Goal: Transaction & Acquisition: Purchase product/service

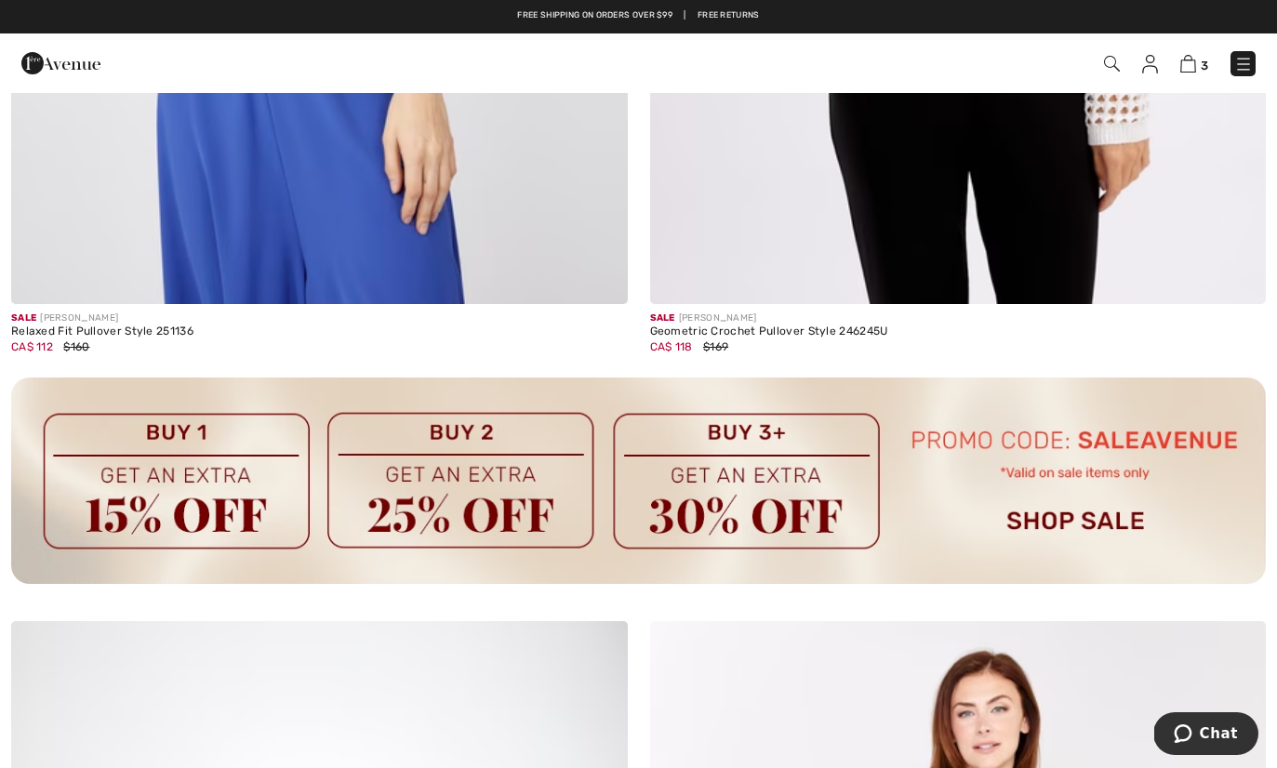
scroll to position [5942, 0]
click at [1186, 66] on img at bounding box center [1188, 64] width 16 height 18
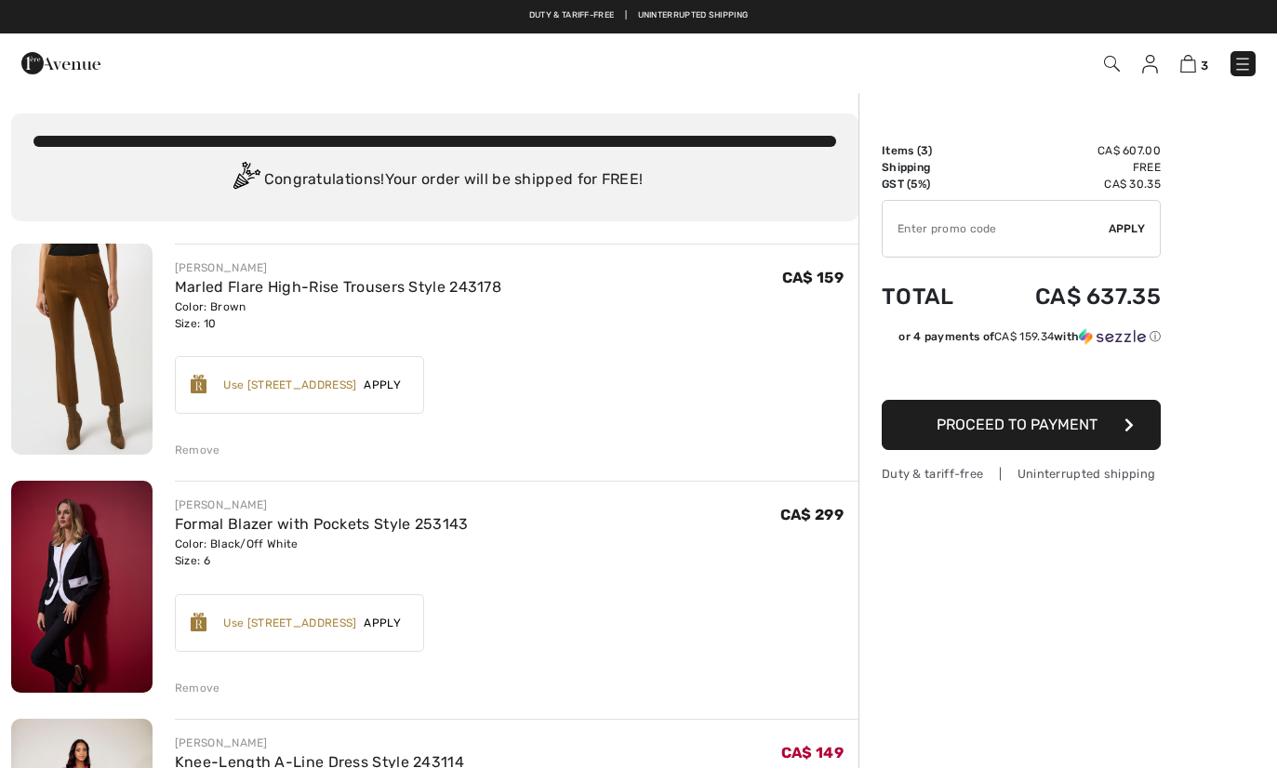
click at [935, 231] on input "TEXT" at bounding box center [996, 229] width 226 height 56
type input "SALEAVENUE"
click at [1127, 233] on span "Apply" at bounding box center [1127, 228] width 37 height 17
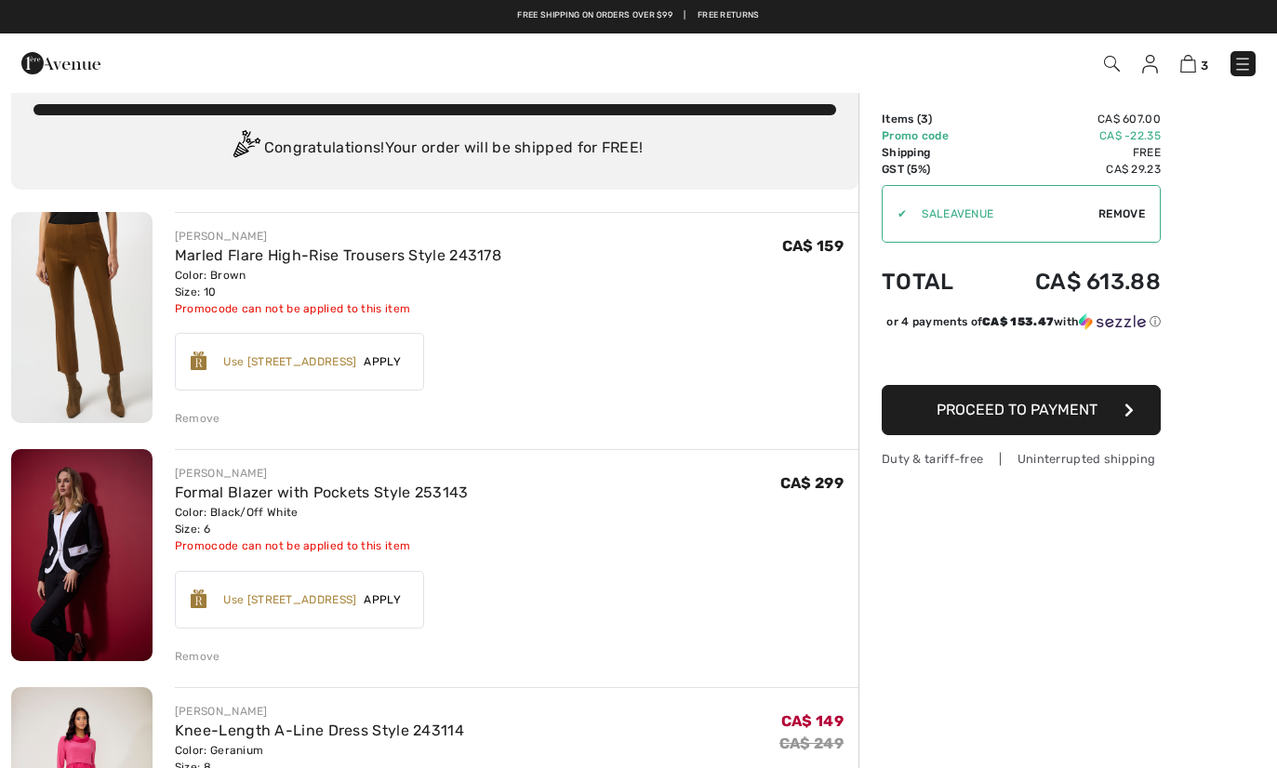
scroll to position [8, 0]
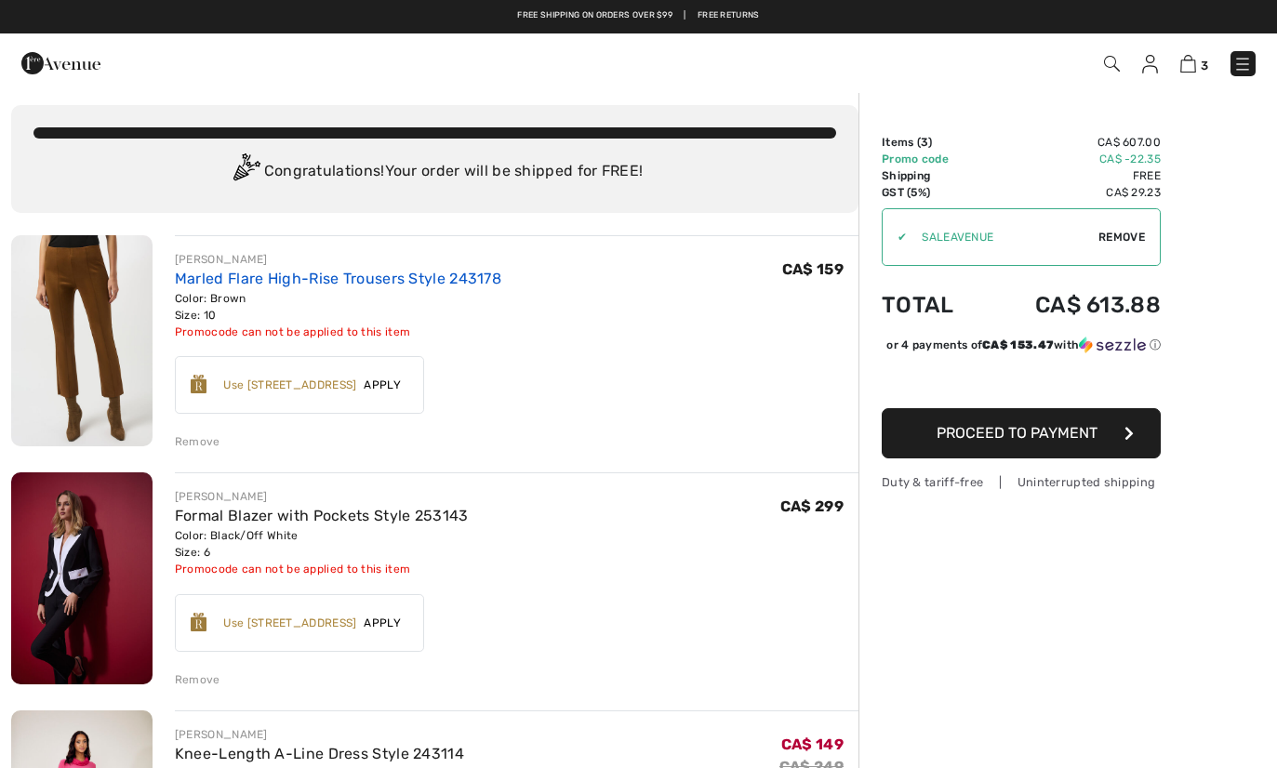
click at [427, 273] on link "Marled Flare High-Rise Trousers Style 243178" at bounding box center [338, 279] width 326 height 18
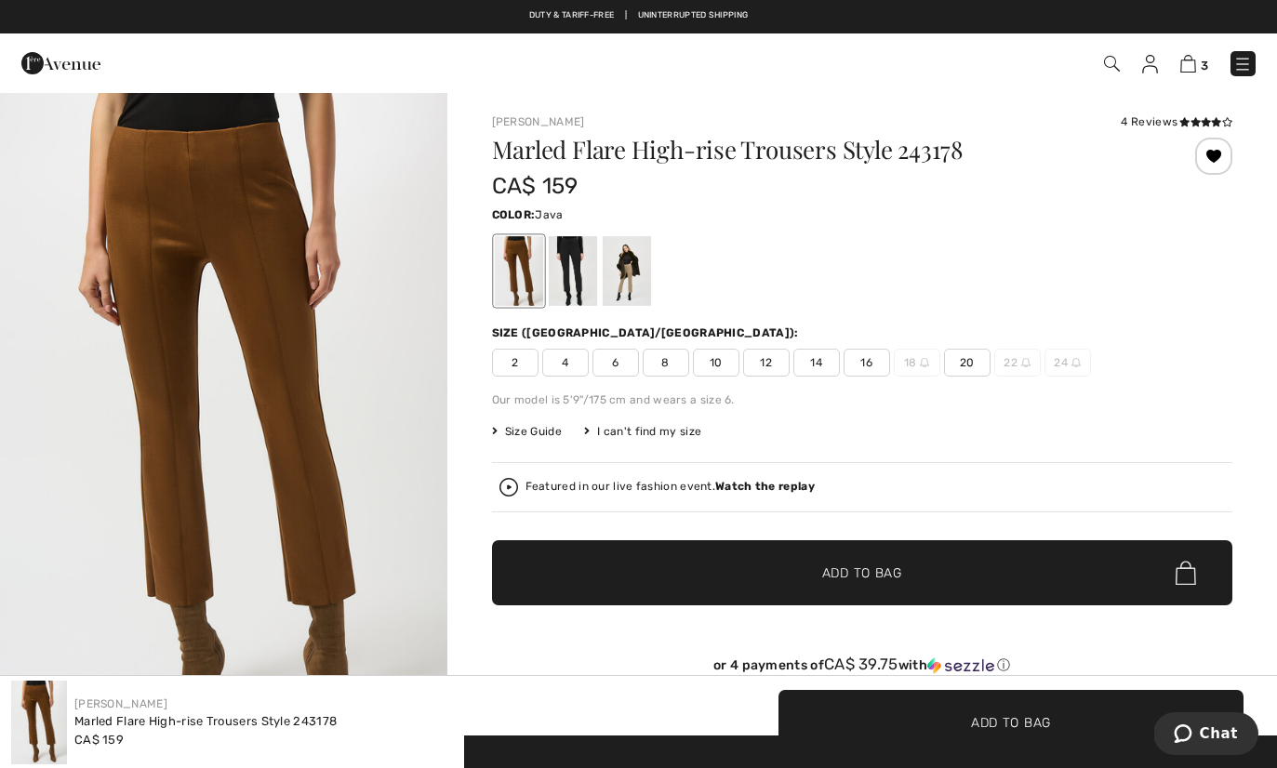
click at [635, 276] on div at bounding box center [626, 271] width 48 height 70
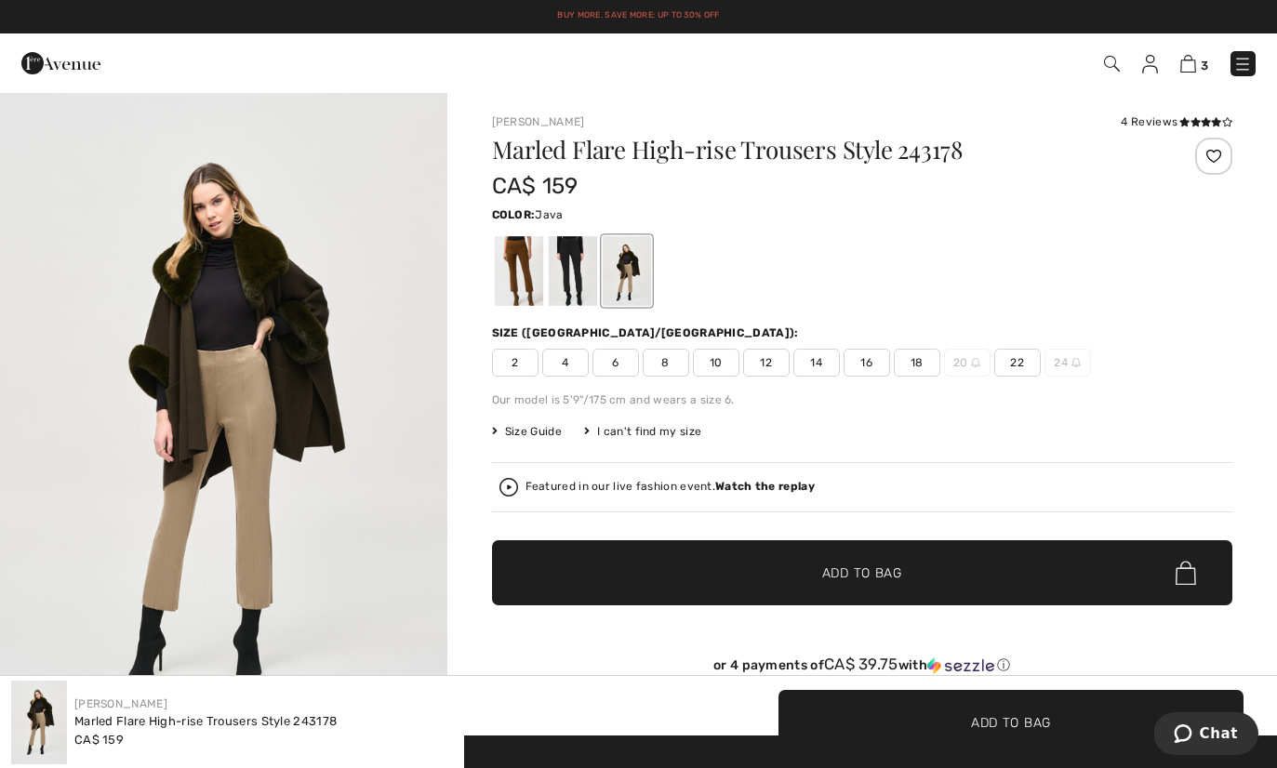
click at [1154, 60] on img at bounding box center [1150, 64] width 16 height 19
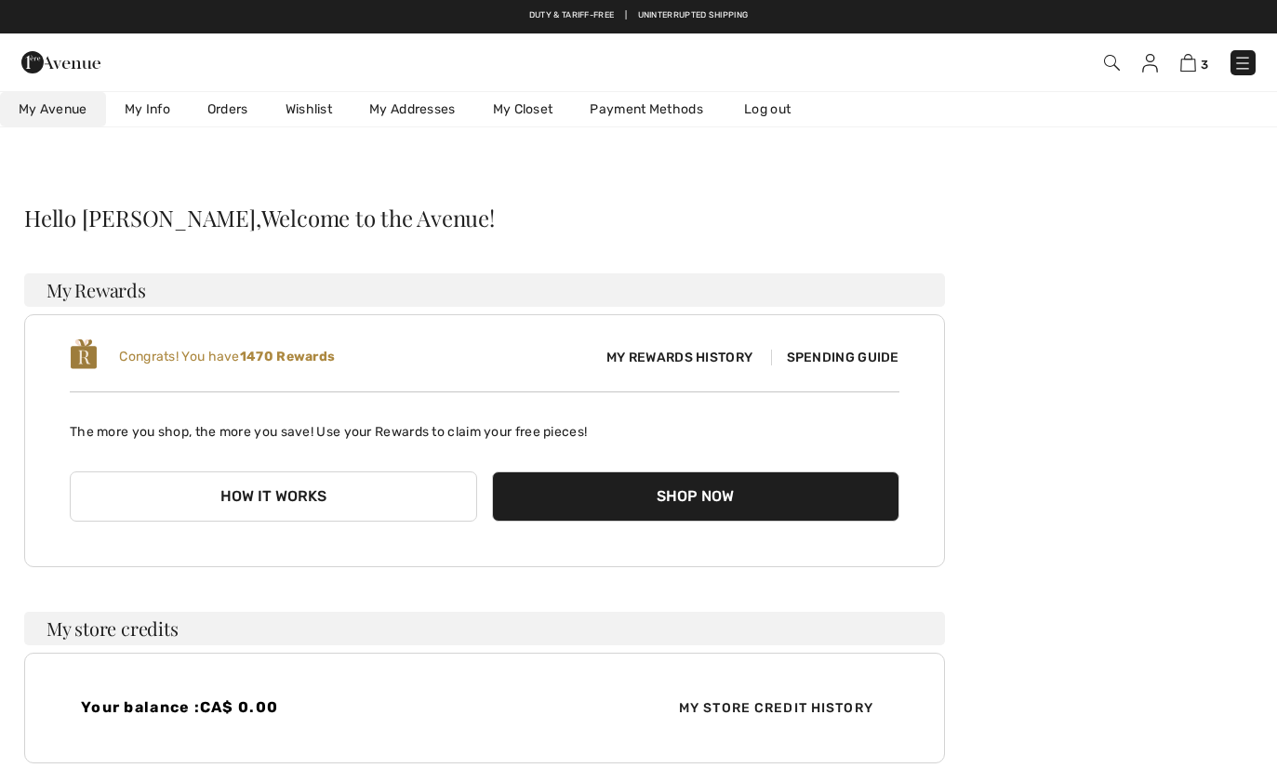
click at [326, 112] on link "Wishlist" at bounding box center [309, 109] width 84 height 34
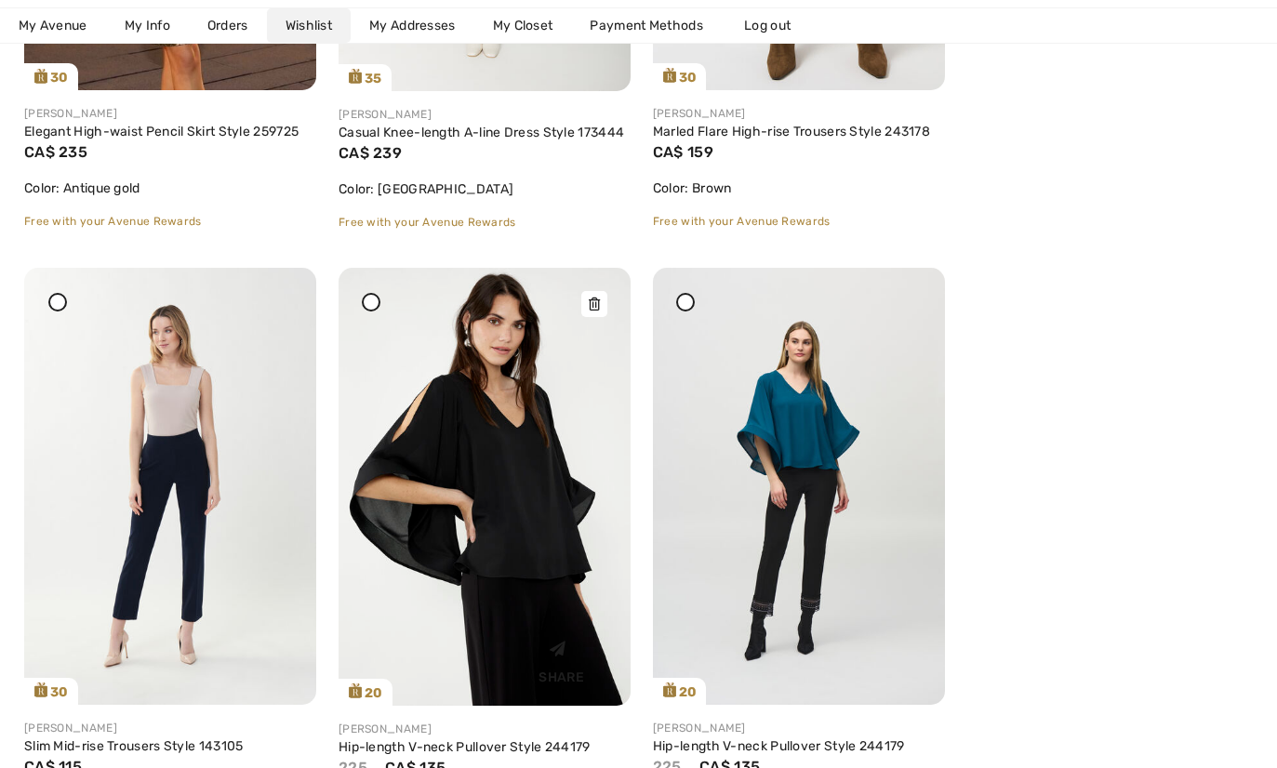
scroll to position [4555, 0]
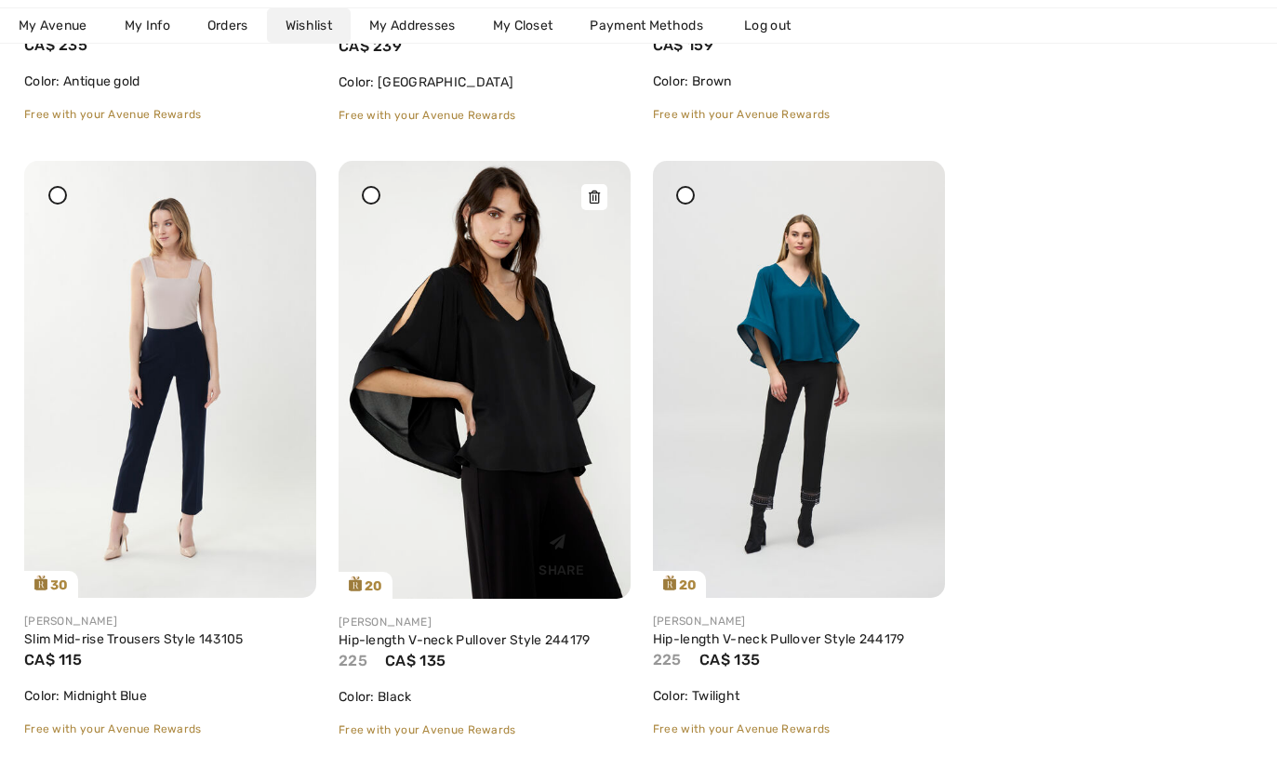
click at [477, 393] on img at bounding box center [485, 380] width 292 height 438
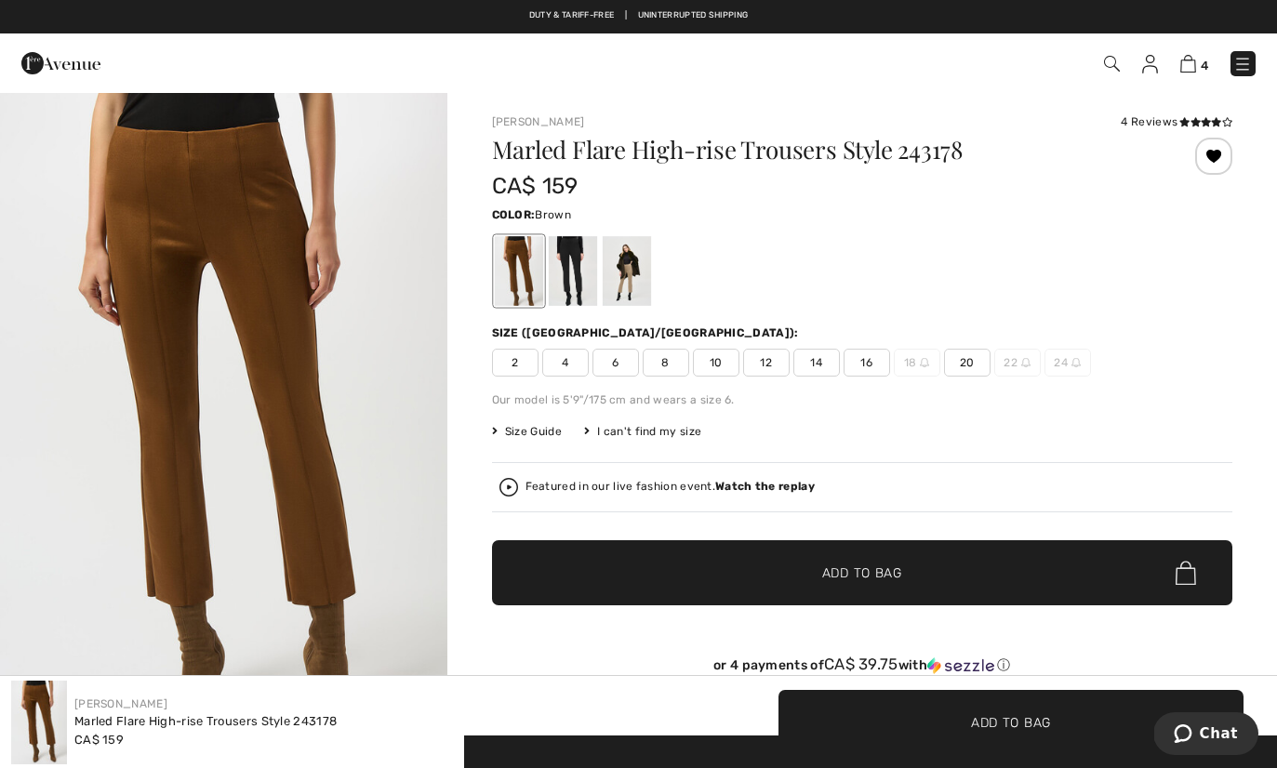
click at [1147, 66] on img at bounding box center [1150, 64] width 16 height 19
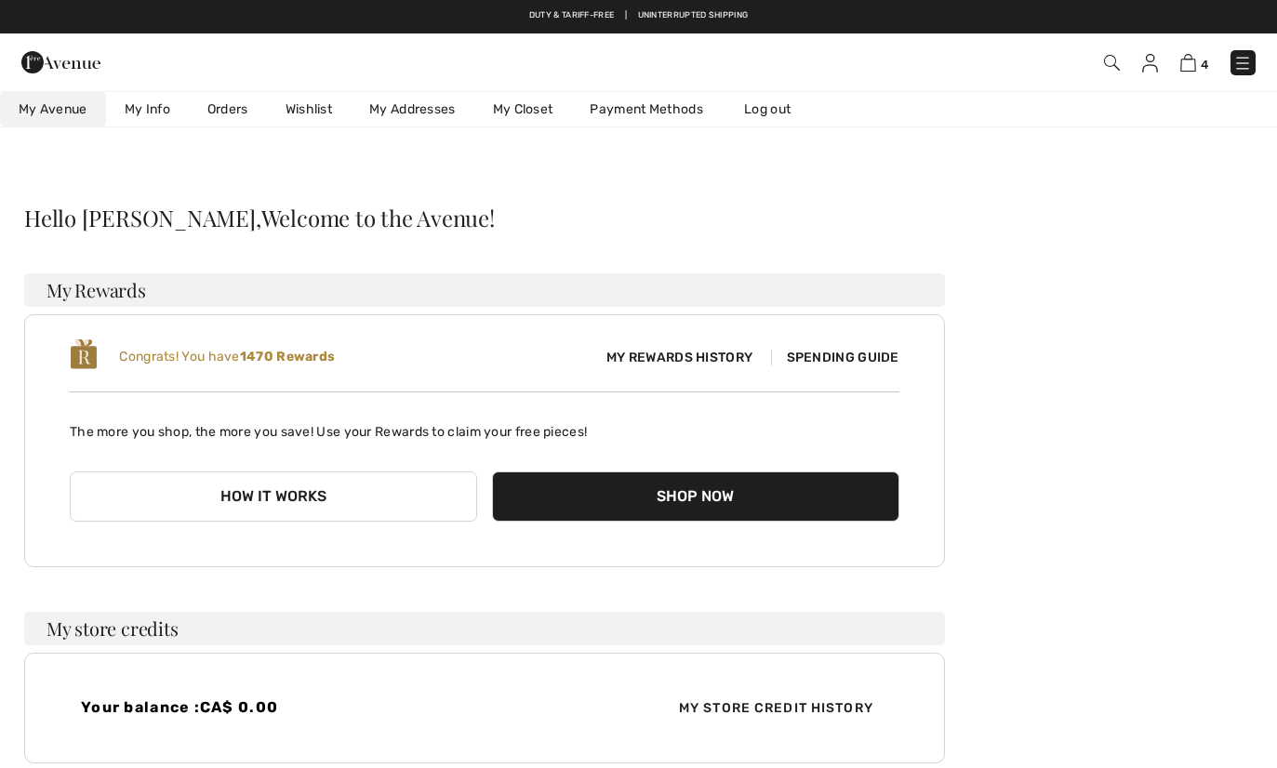
click at [303, 112] on link "Wishlist" at bounding box center [309, 109] width 84 height 34
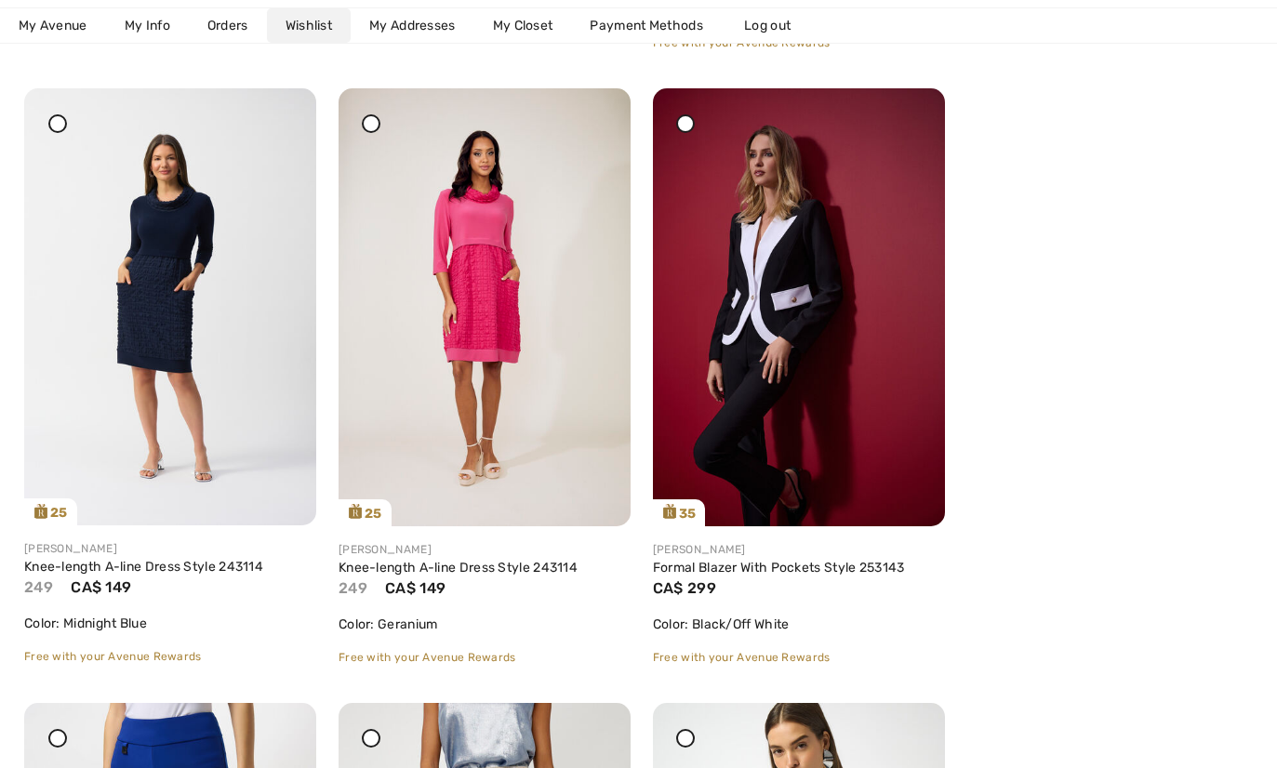
scroll to position [1054, 0]
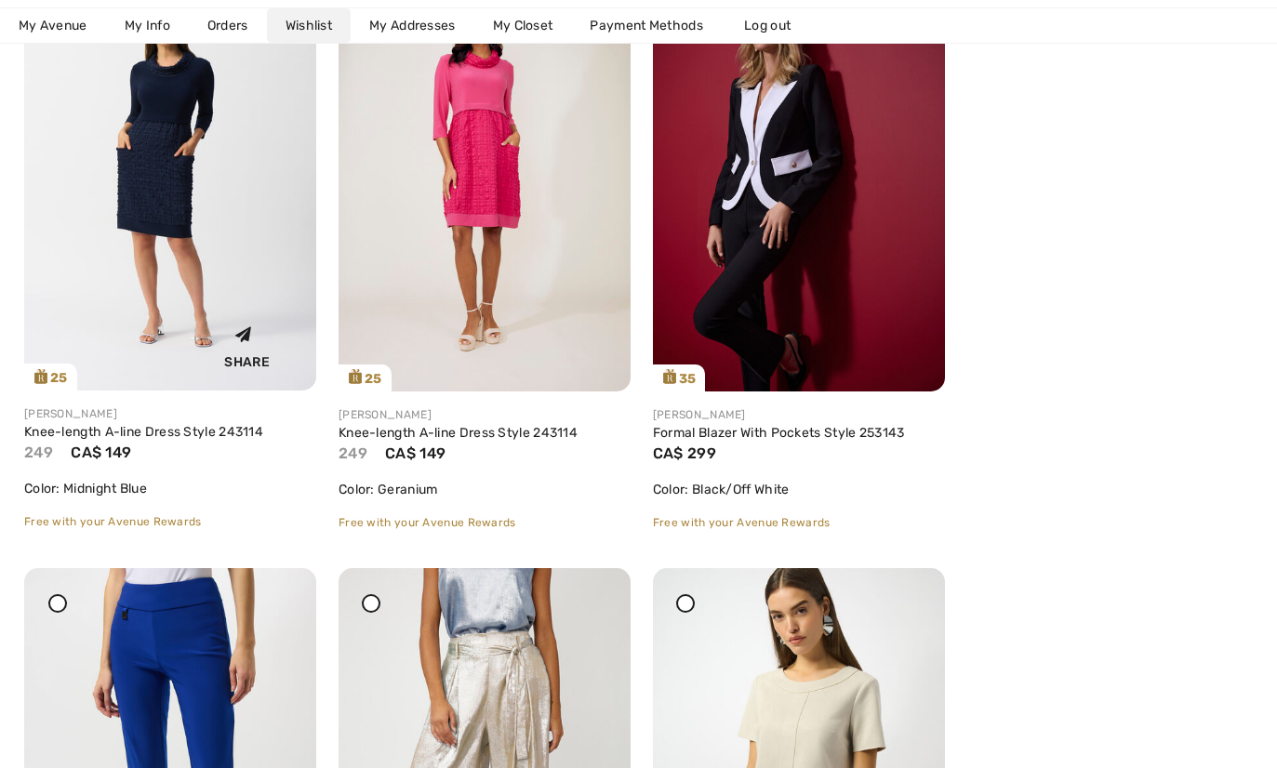
click at [180, 247] on img at bounding box center [170, 171] width 292 height 437
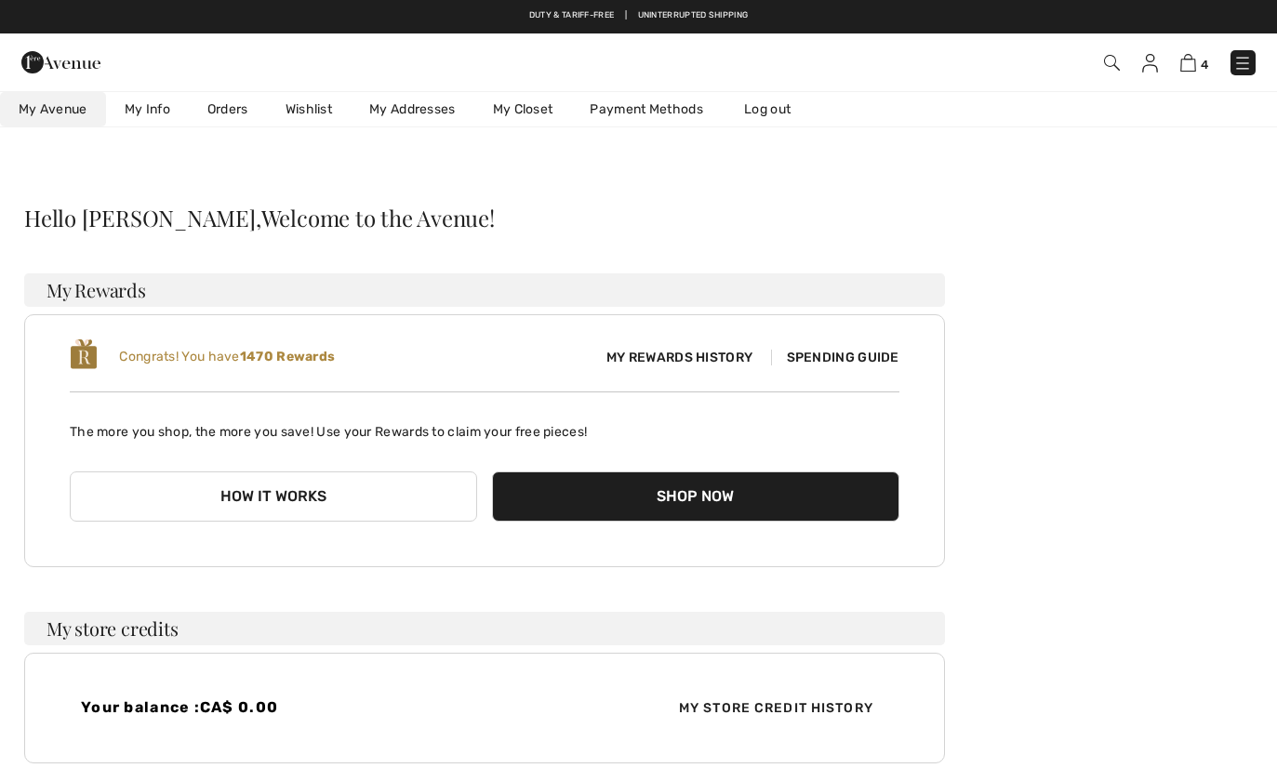
click at [309, 108] on link "Wishlist" at bounding box center [309, 109] width 84 height 34
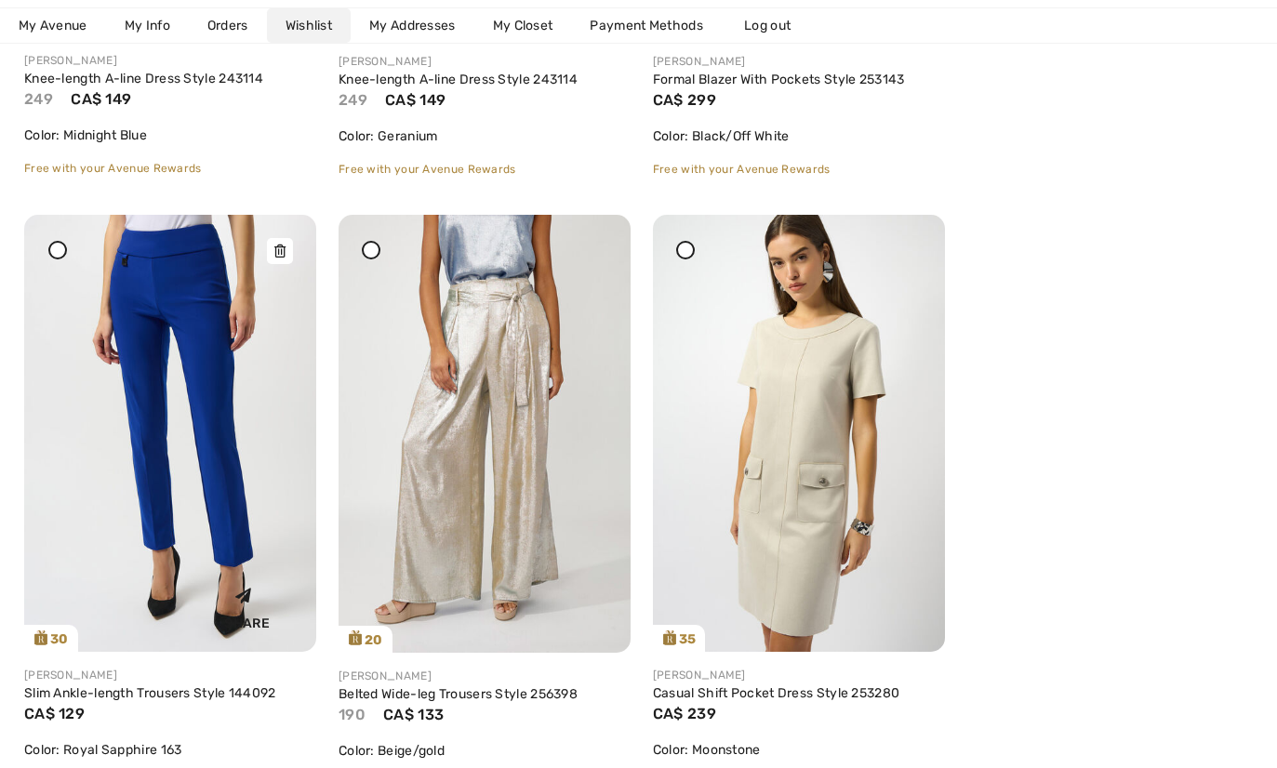
scroll to position [1410, 0]
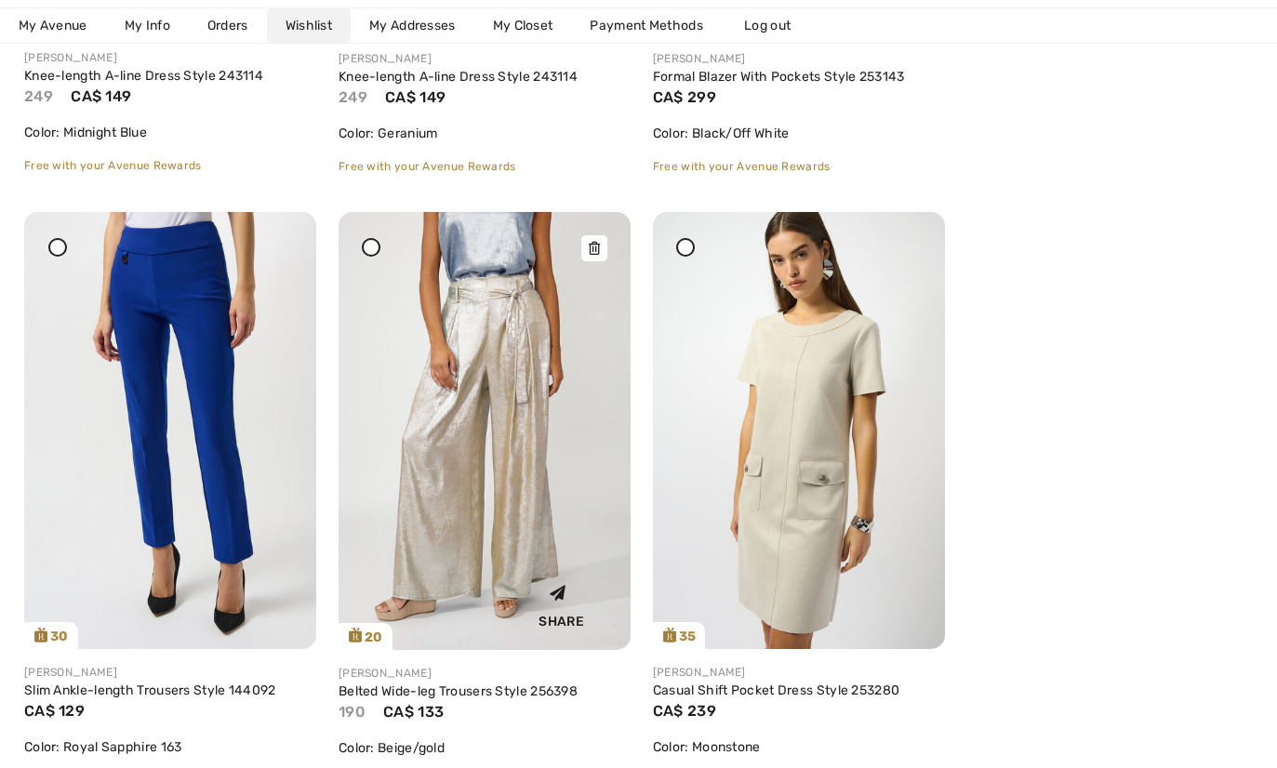
click at [480, 429] on img at bounding box center [485, 431] width 292 height 438
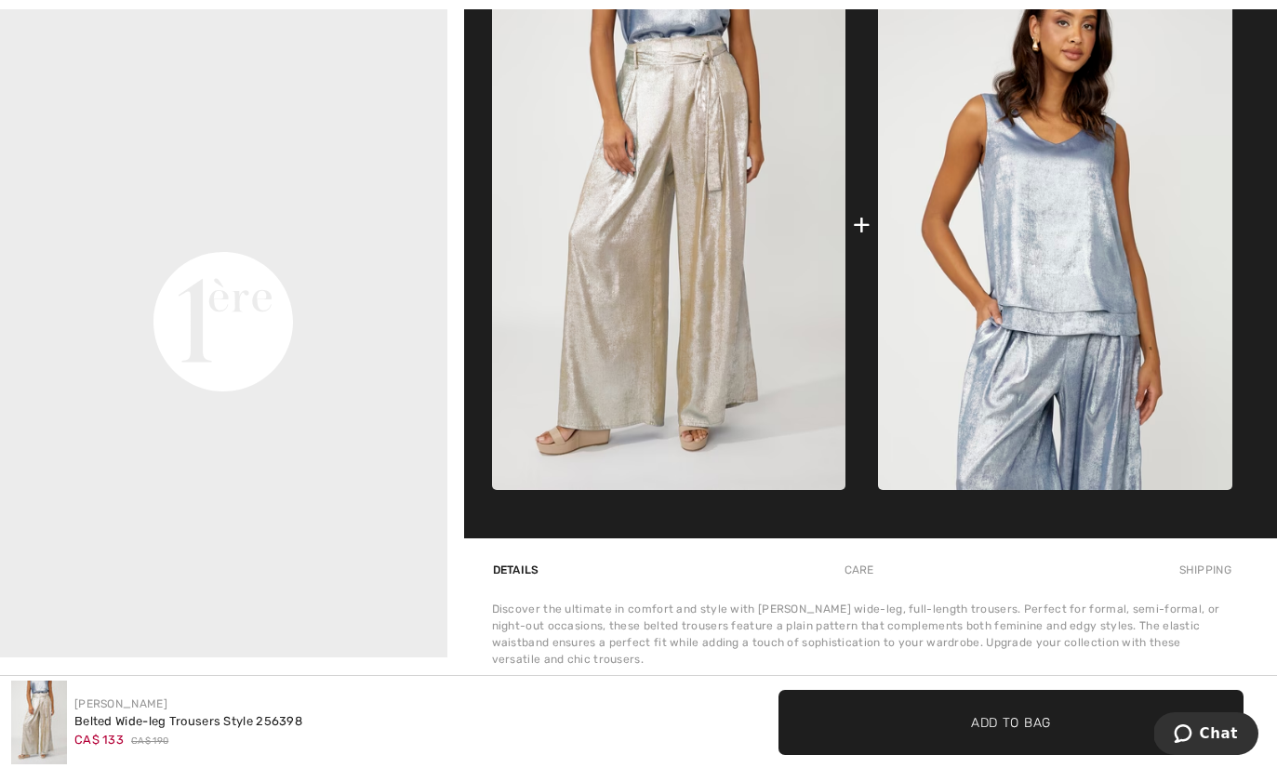
scroll to position [832, 0]
click at [703, 278] on img at bounding box center [669, 223] width 354 height 531
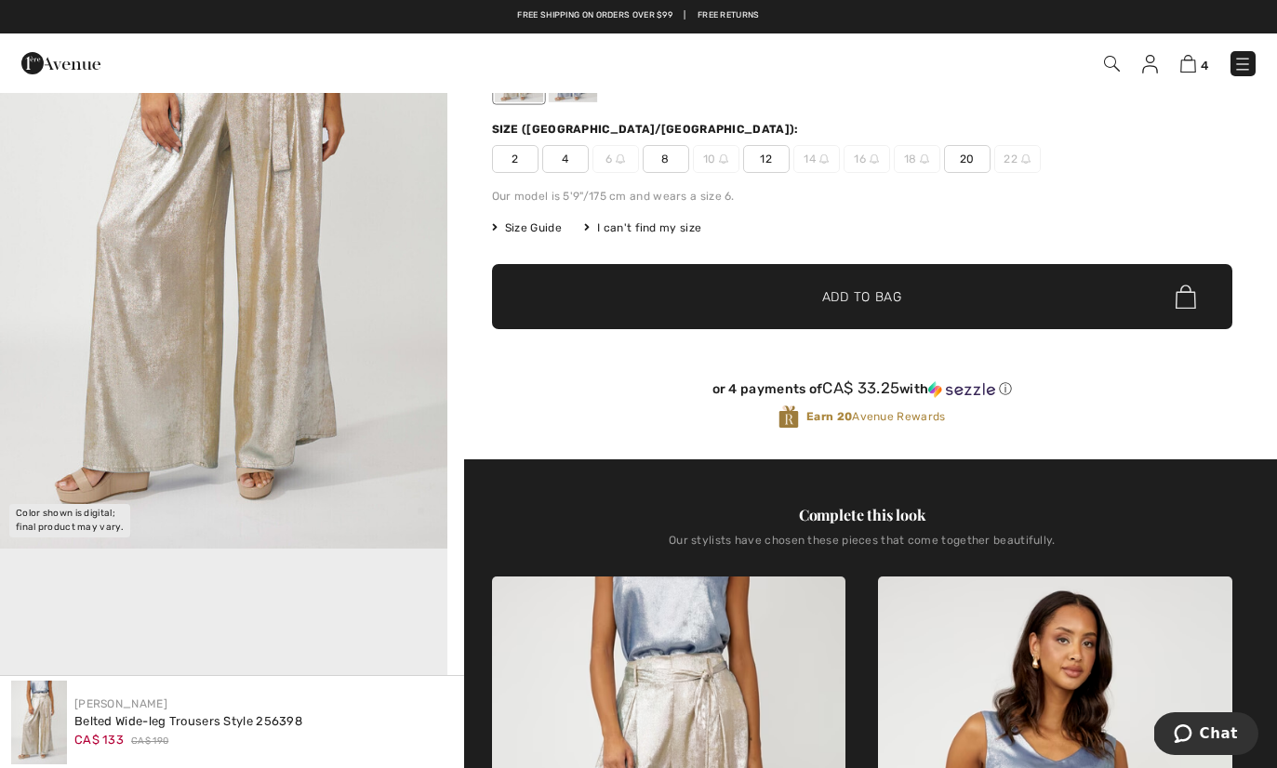
scroll to position [0, 0]
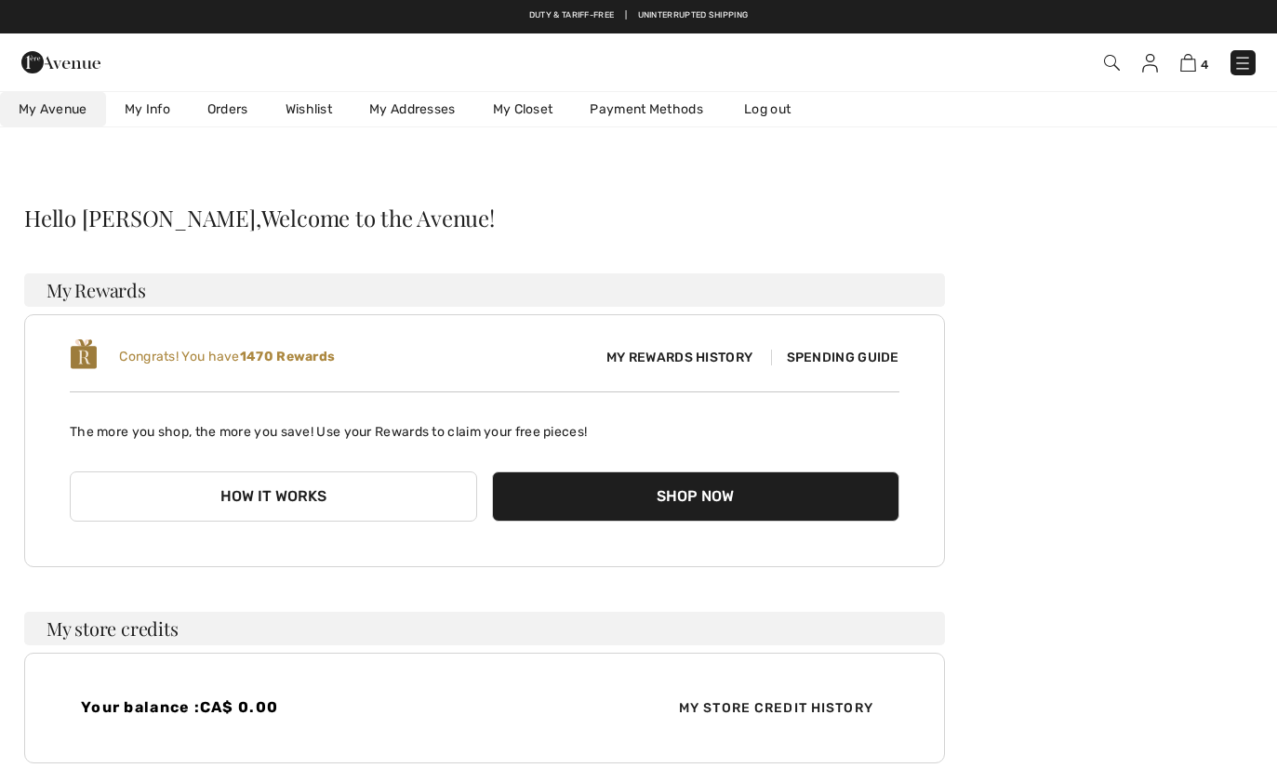
click at [305, 113] on link "Wishlist" at bounding box center [309, 109] width 84 height 34
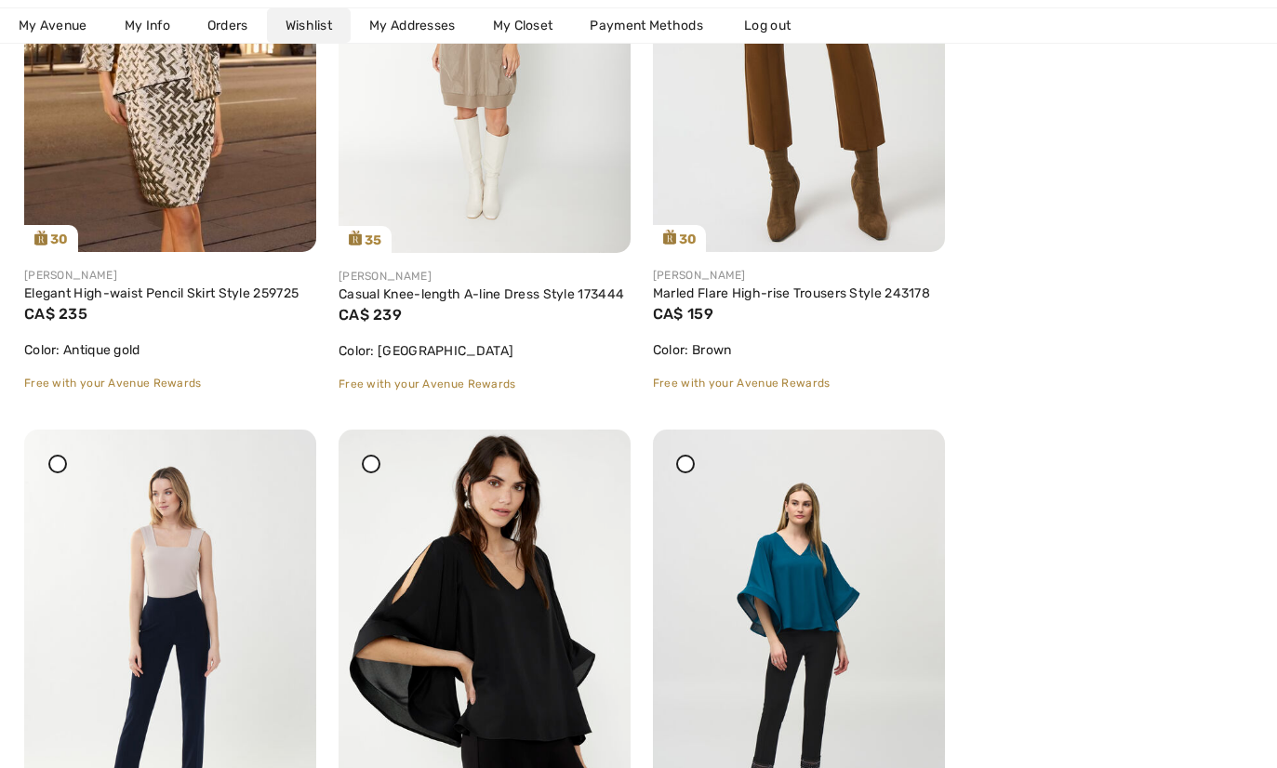
scroll to position [4294, 0]
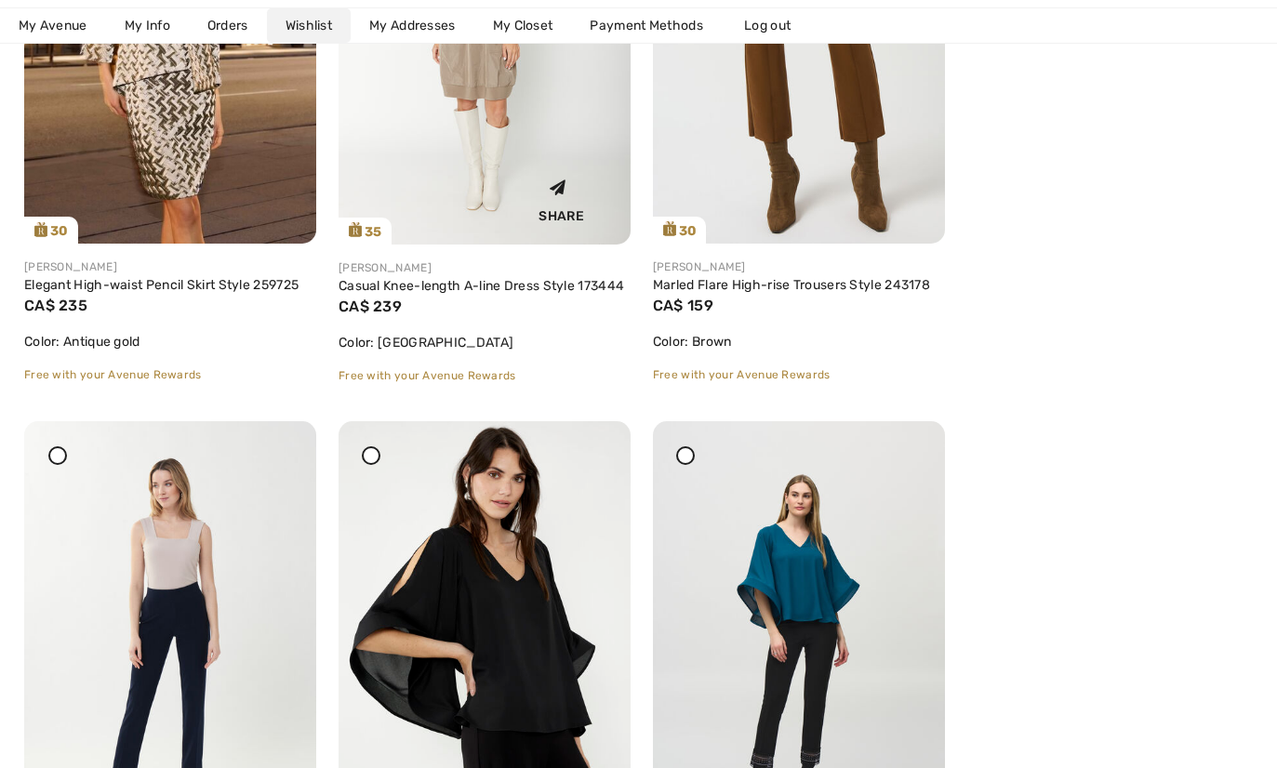
click at [417, 78] on img at bounding box center [485, 25] width 292 height 438
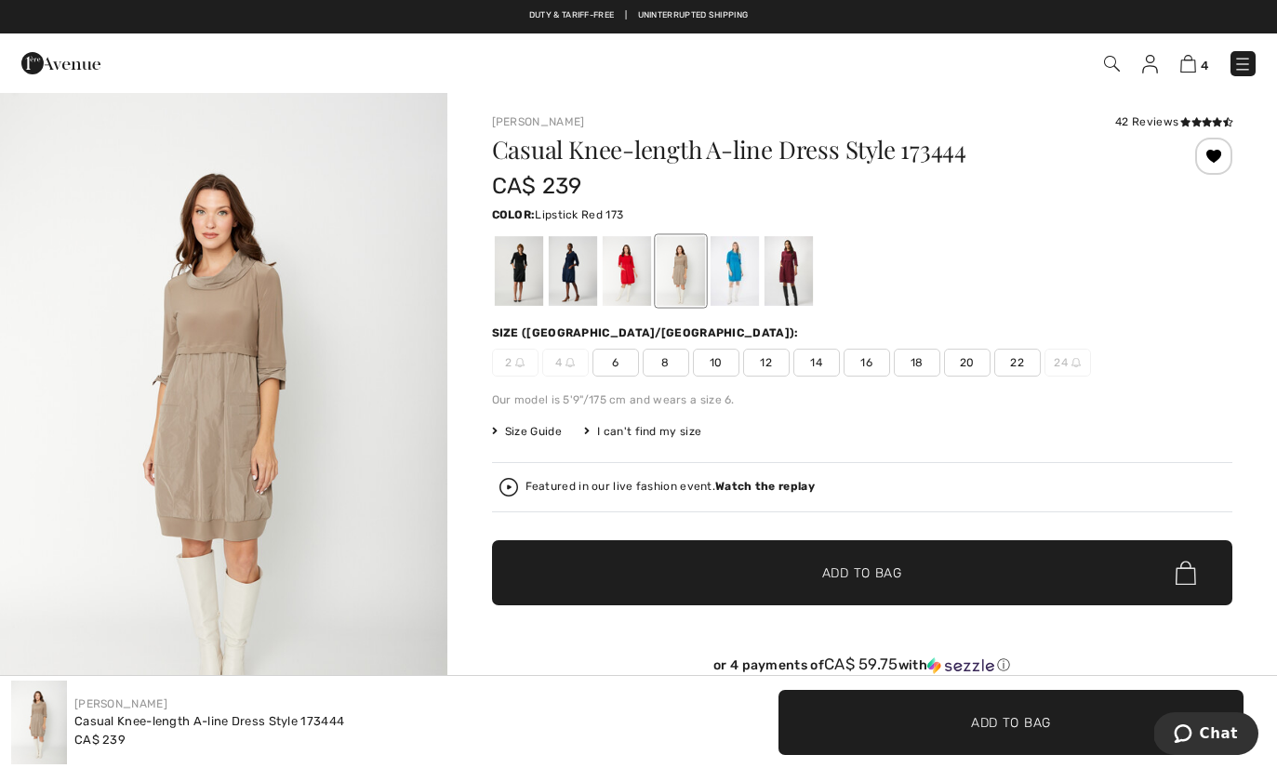
click at [626, 262] on div at bounding box center [626, 271] width 48 height 70
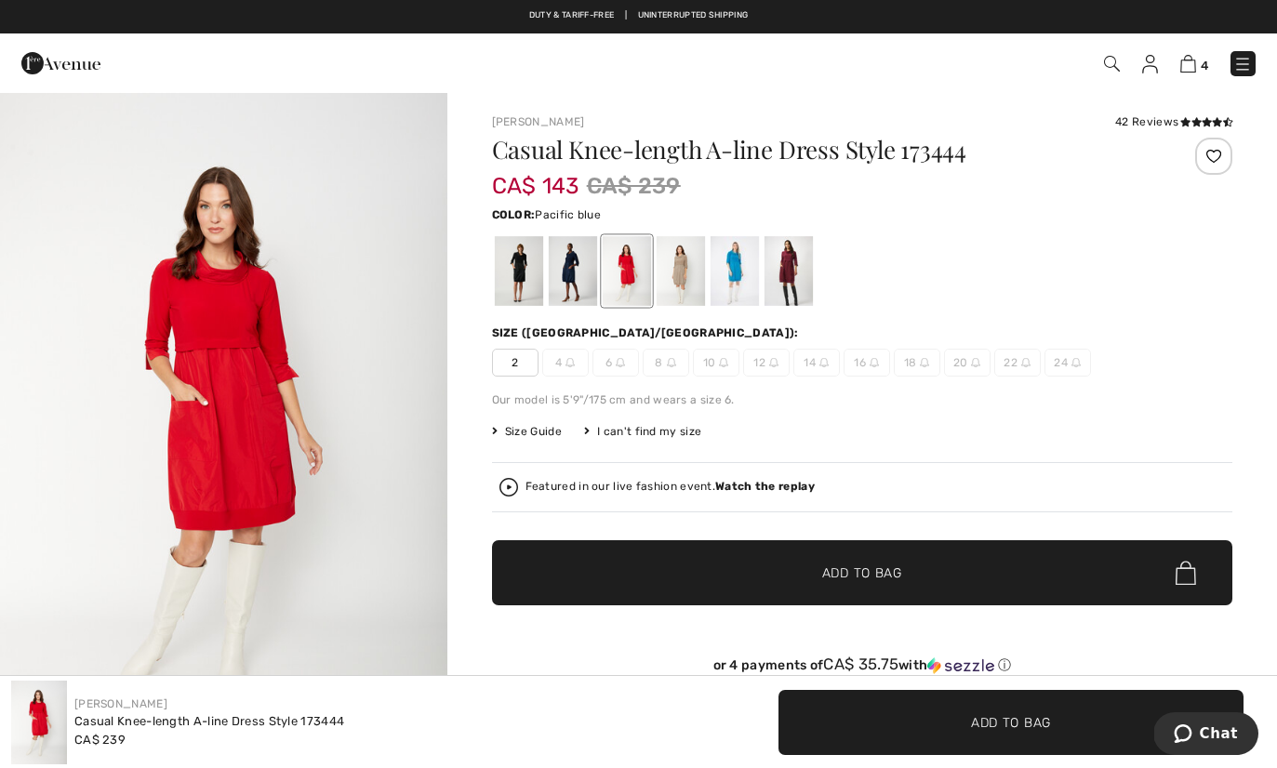
click at [730, 273] on div at bounding box center [734, 271] width 48 height 70
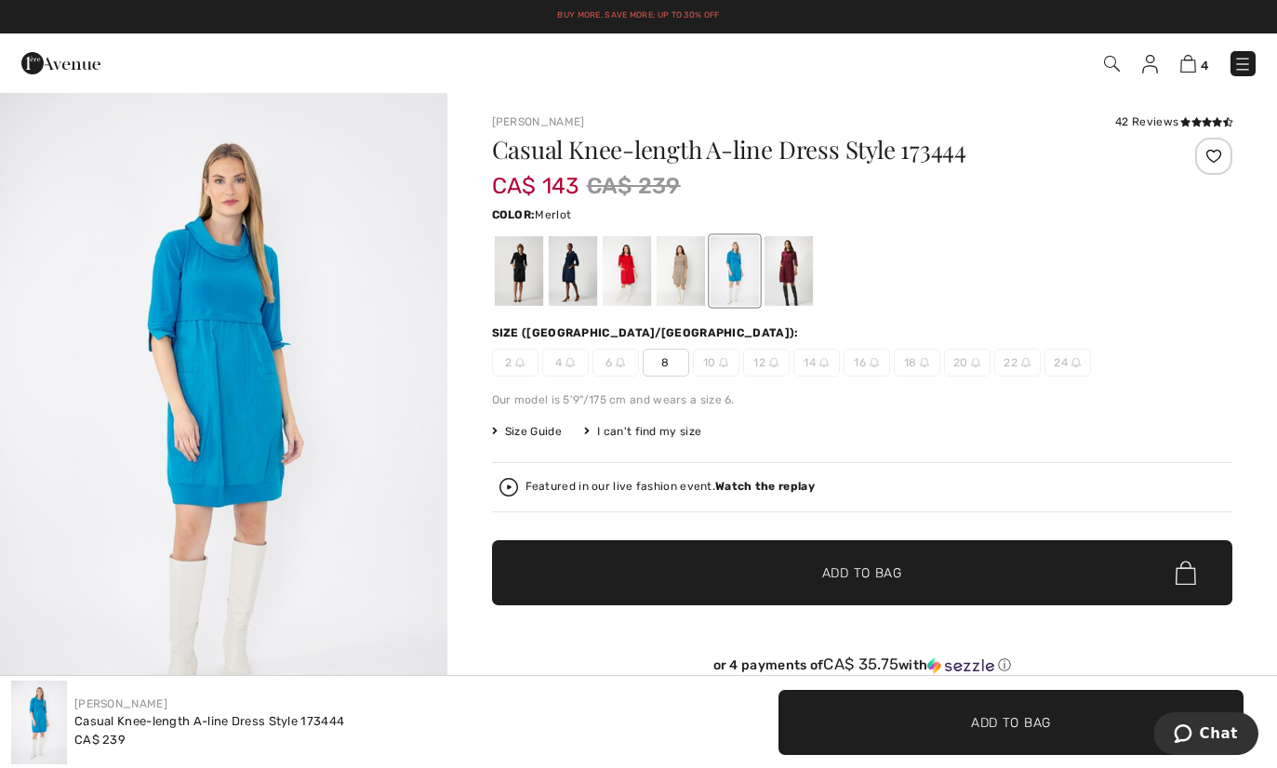
click at [791, 273] on div at bounding box center [788, 271] width 48 height 70
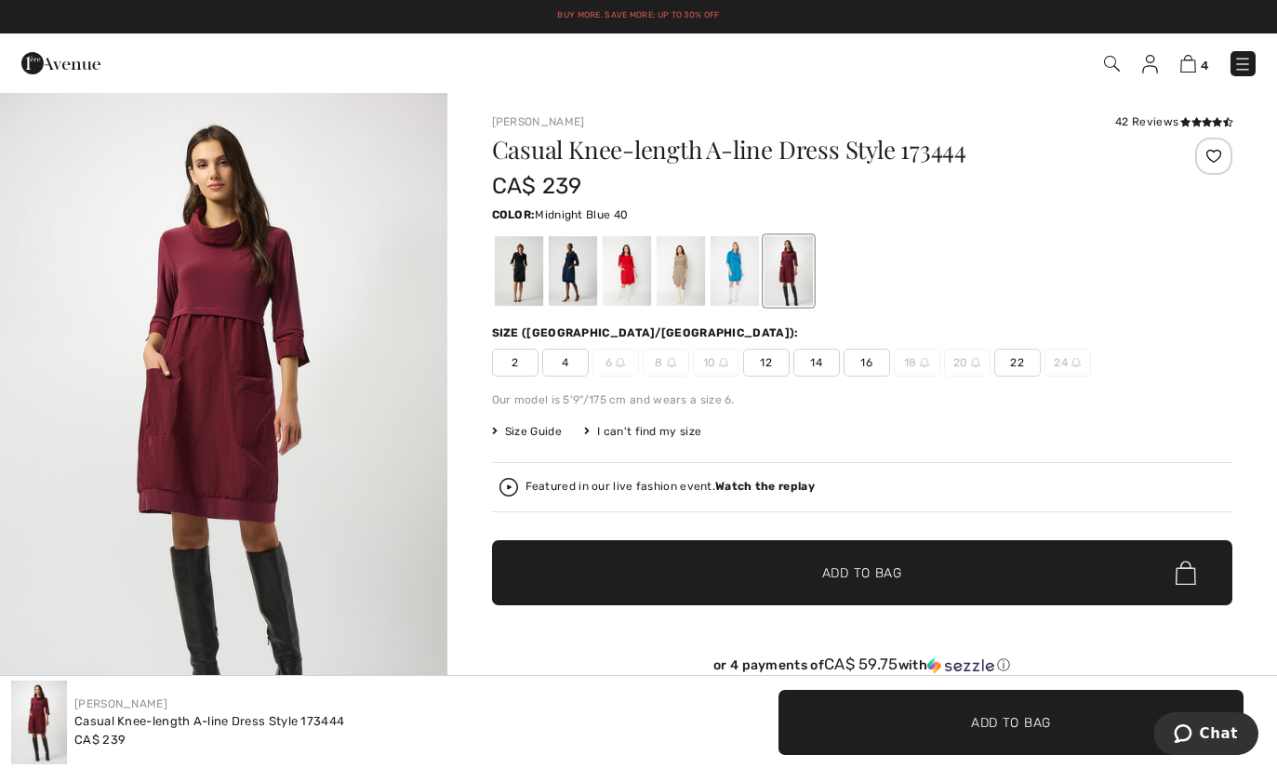
click at [570, 274] on div at bounding box center [572, 271] width 48 height 70
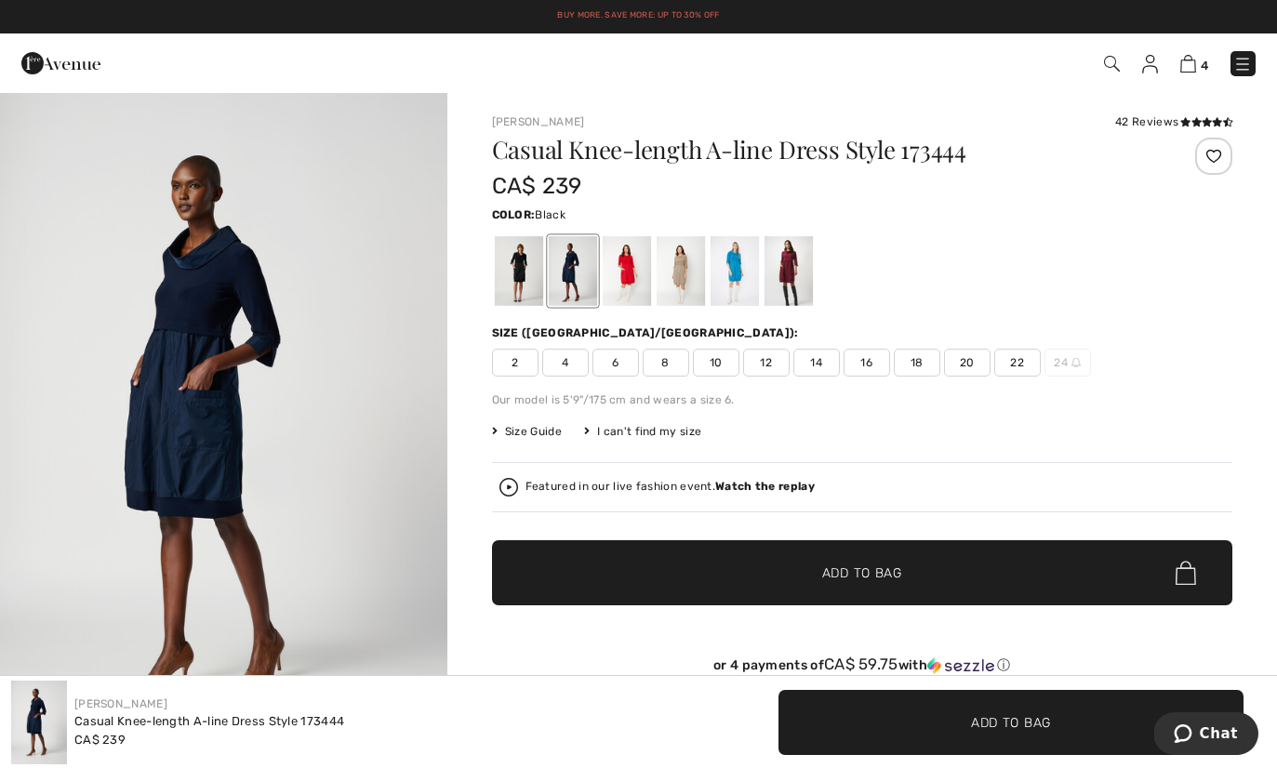
click at [514, 276] on div at bounding box center [518, 271] width 48 height 70
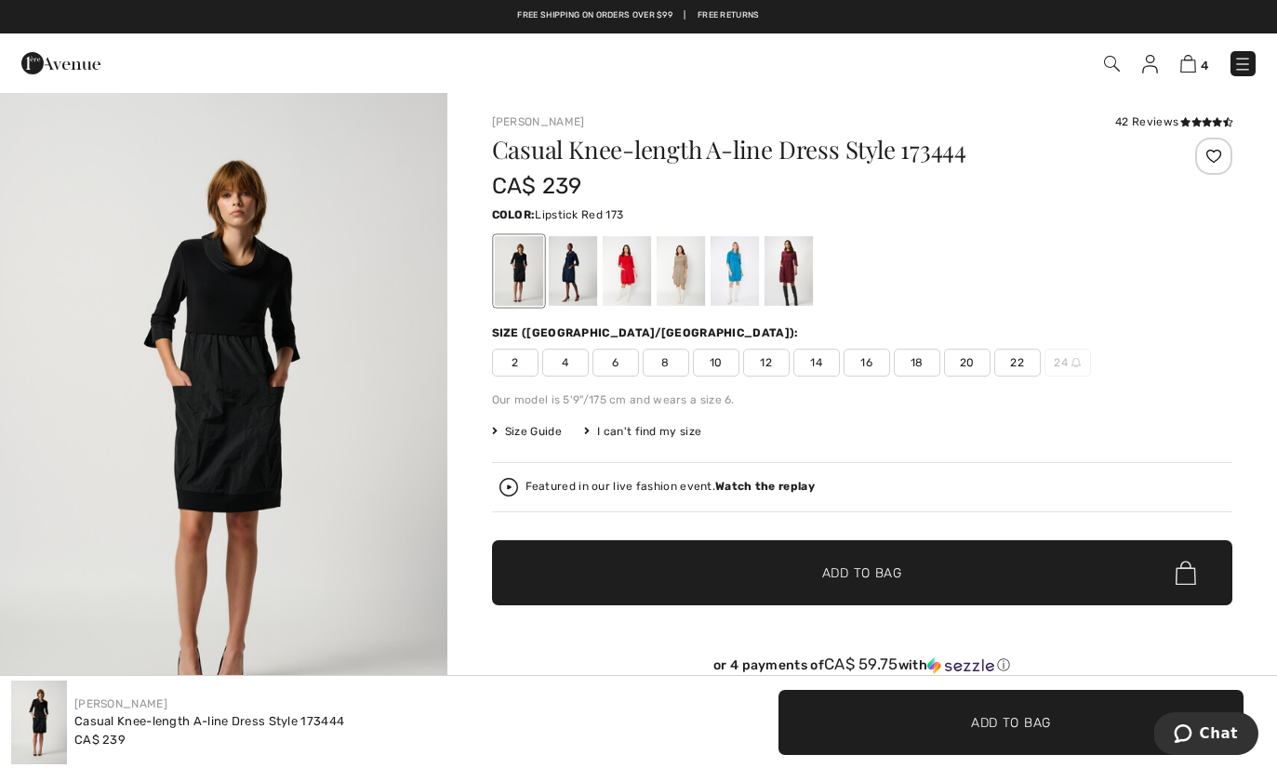
click at [619, 276] on div at bounding box center [626, 271] width 48 height 70
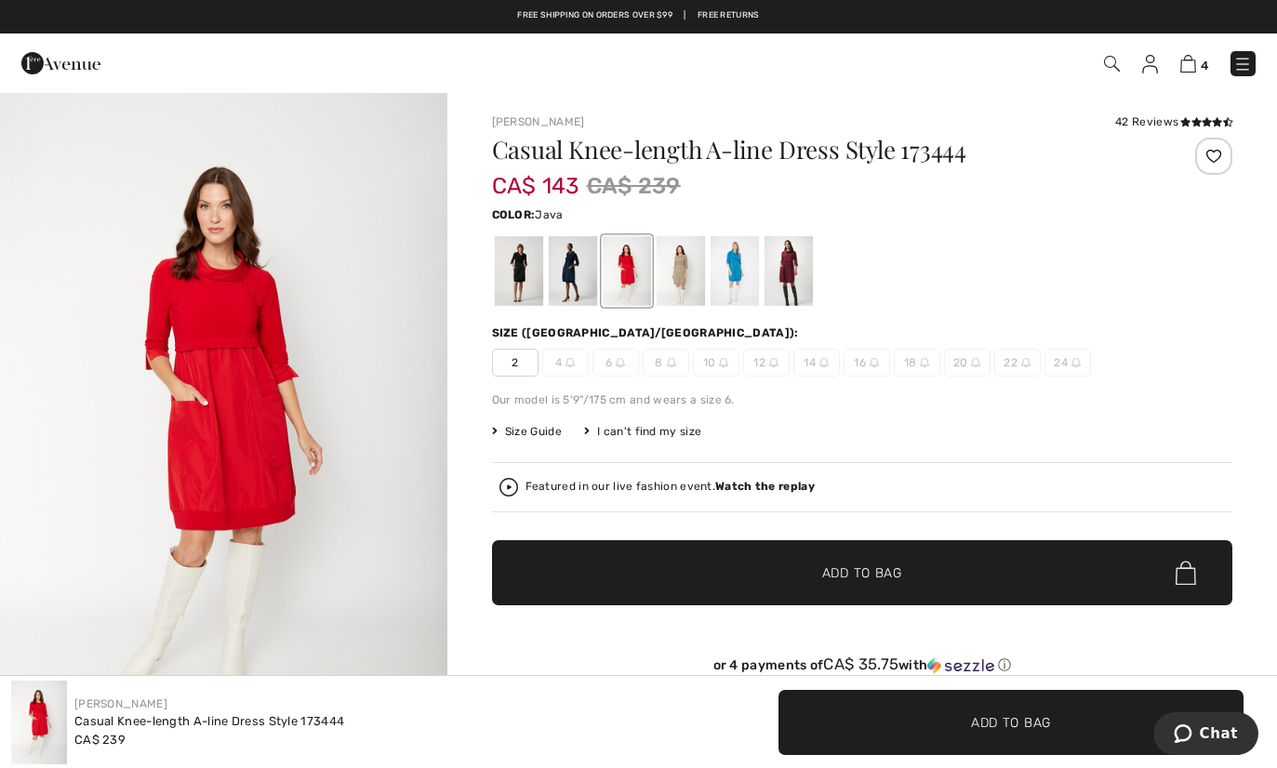
click at [683, 279] on div at bounding box center [680, 271] width 48 height 70
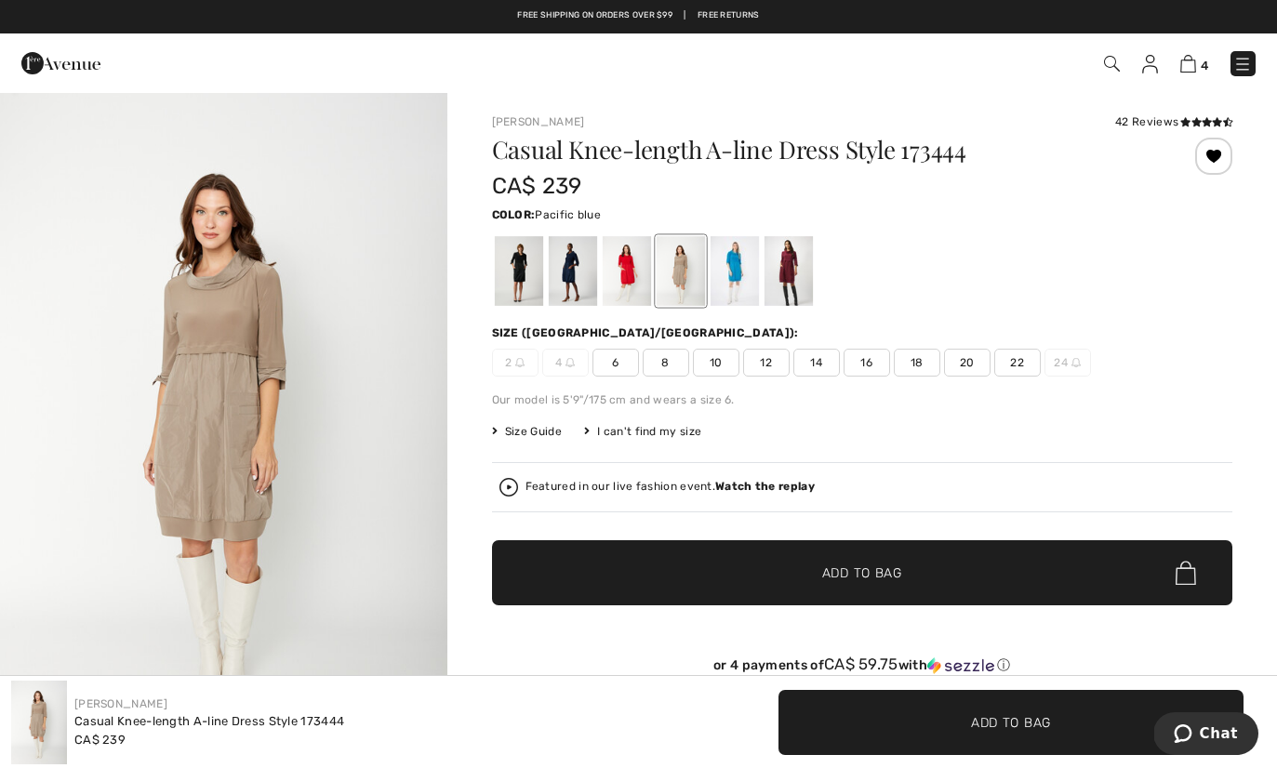
click at [723, 273] on div at bounding box center [734, 271] width 48 height 70
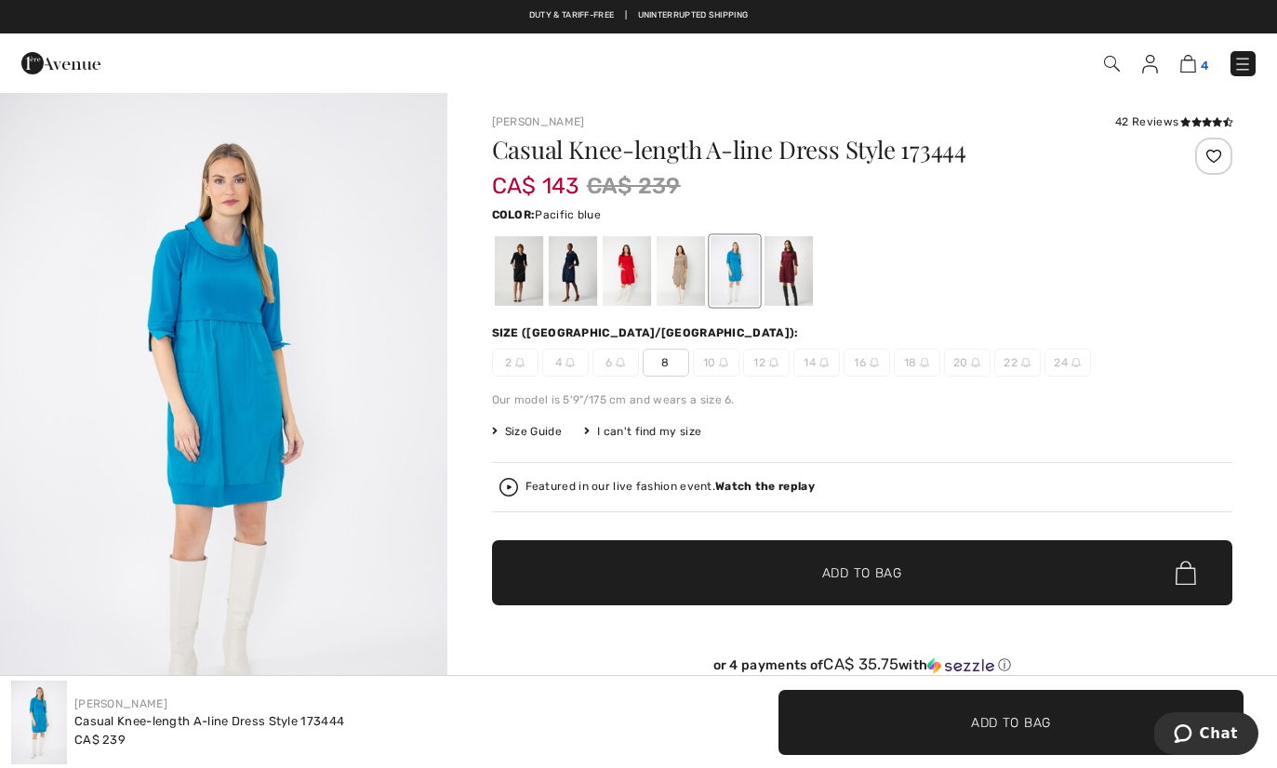
click at [1201, 60] on span "4" at bounding box center [1204, 66] width 7 height 14
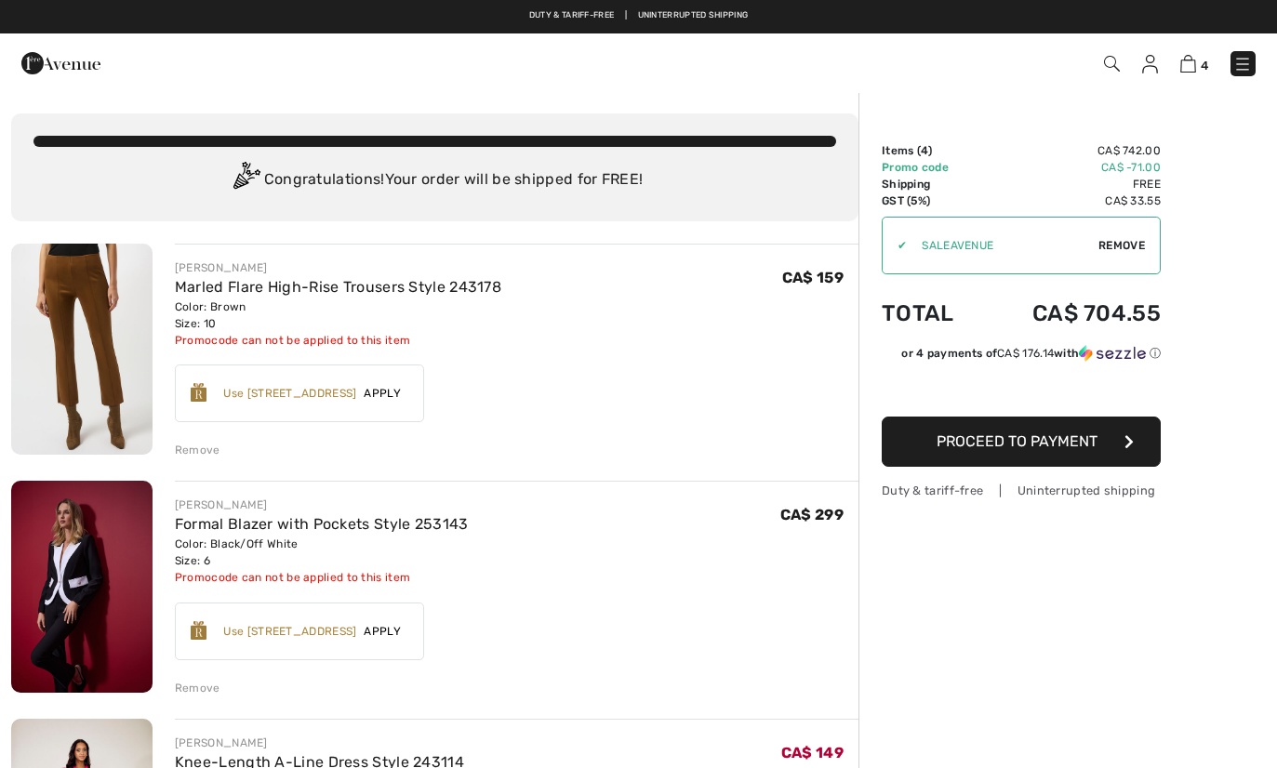
click at [193, 450] on div "Remove" at bounding box center [198, 450] width 46 height 17
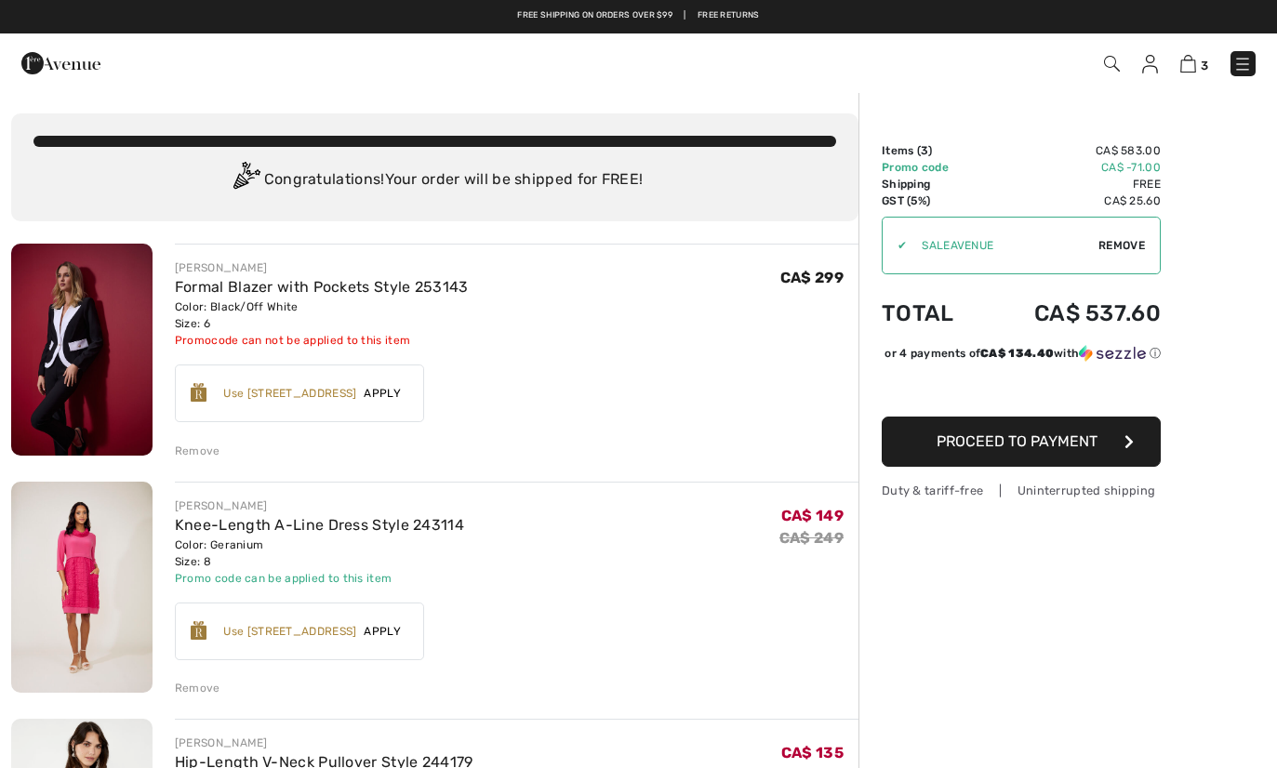
click at [390, 392] on span "Apply" at bounding box center [382, 393] width 52 height 17
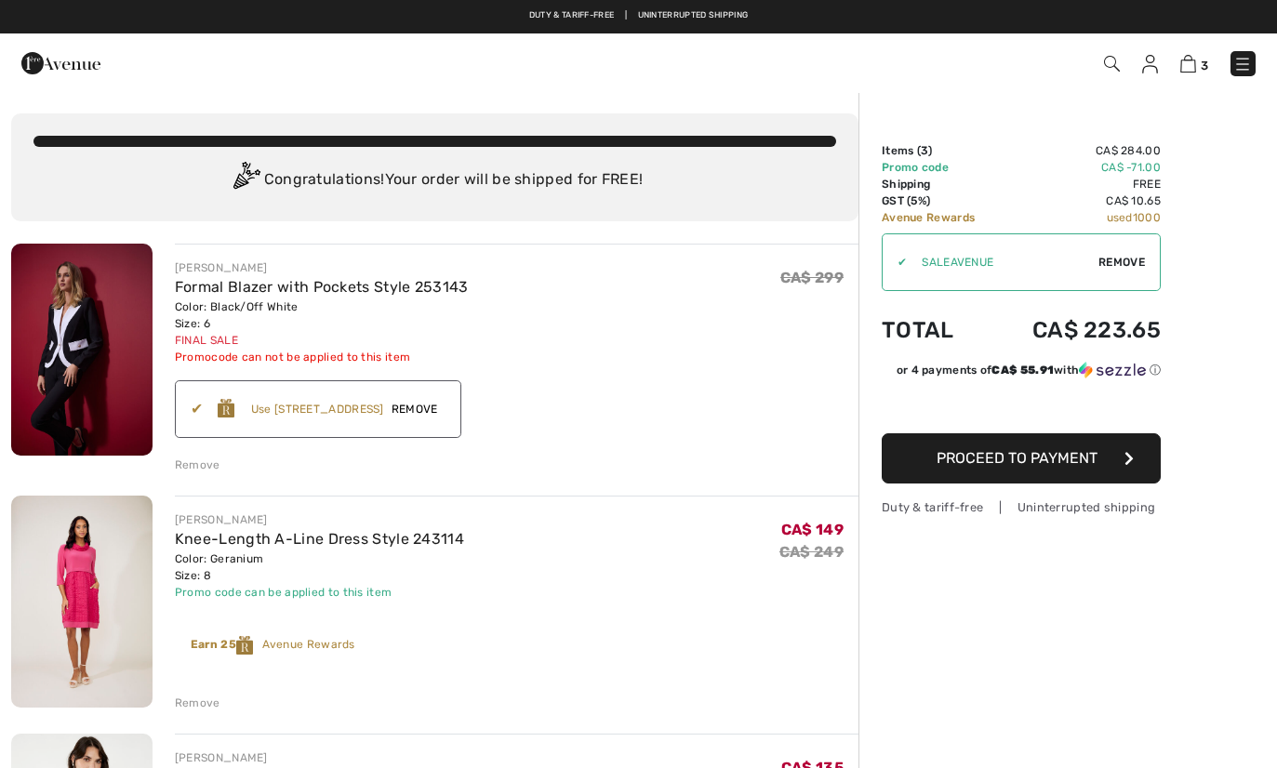
click at [431, 409] on span "Remove" at bounding box center [414, 409] width 61 height 17
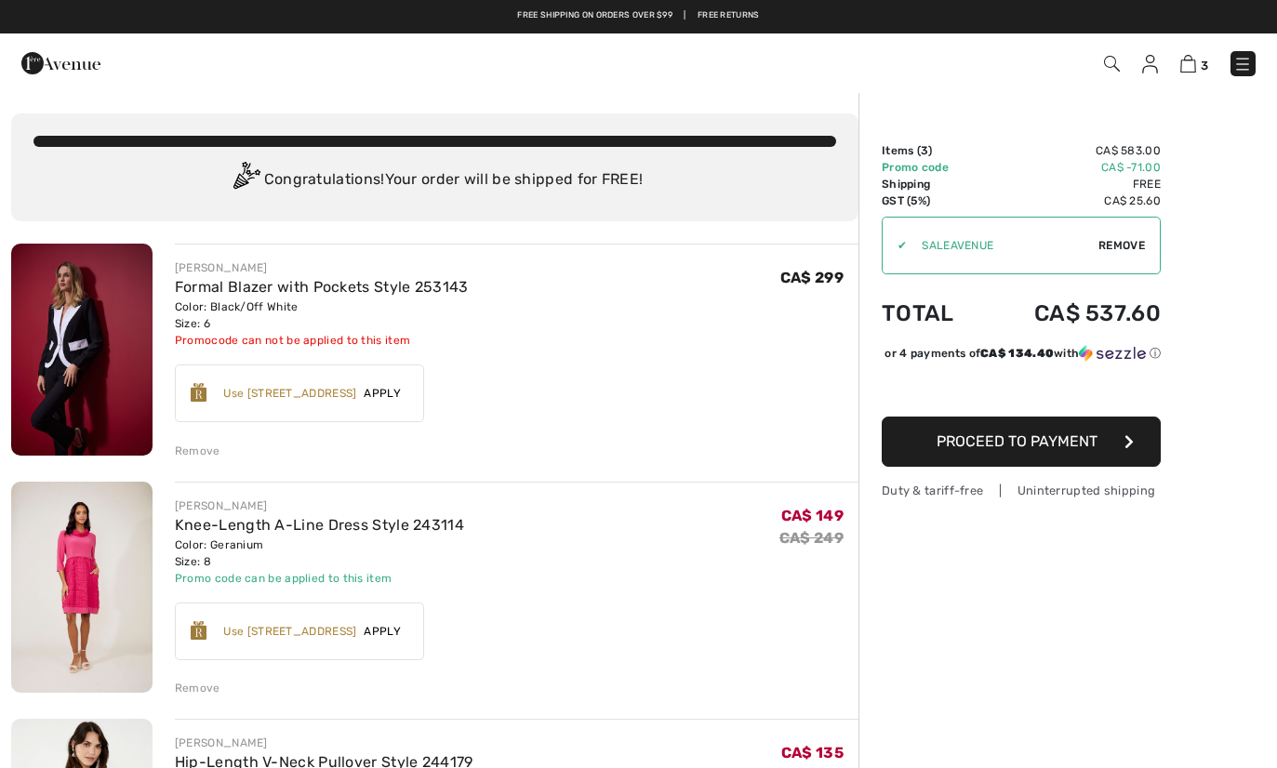
click at [1155, 63] on img at bounding box center [1150, 64] width 16 height 19
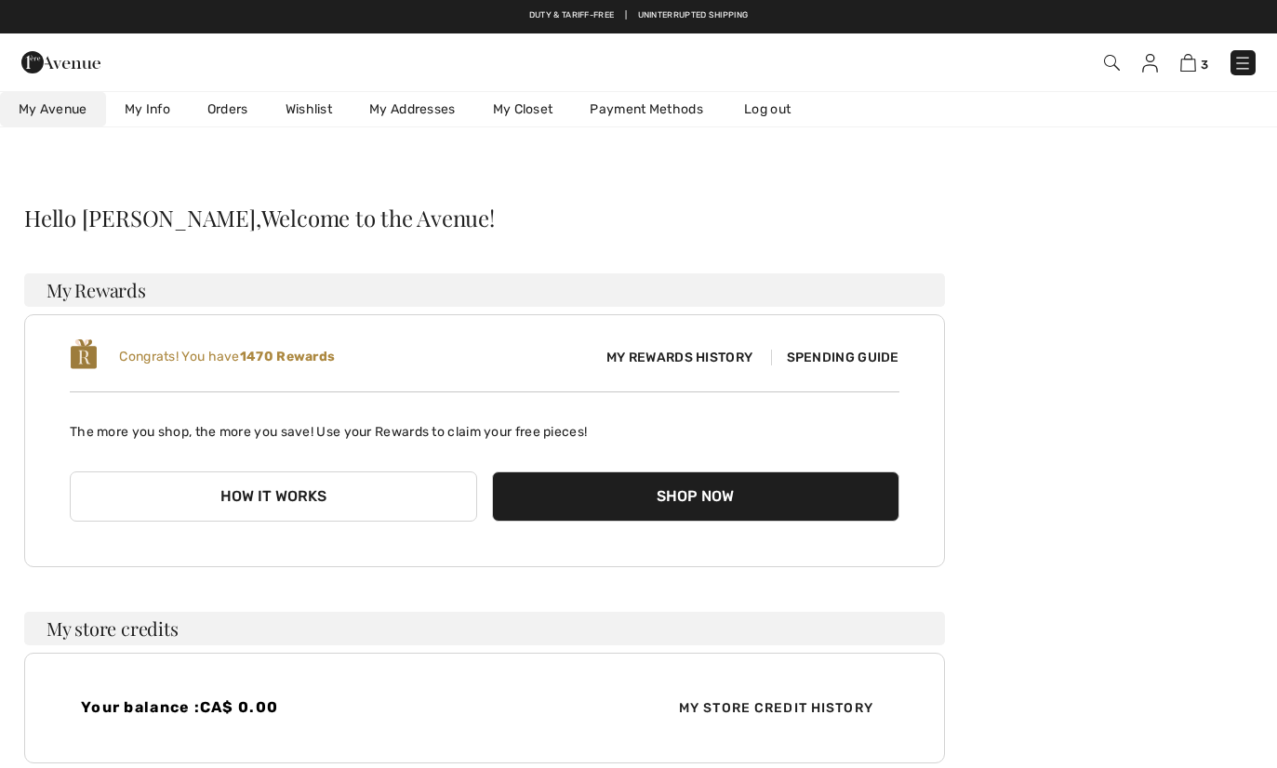
click at [315, 102] on link "Wishlist" at bounding box center [309, 109] width 84 height 34
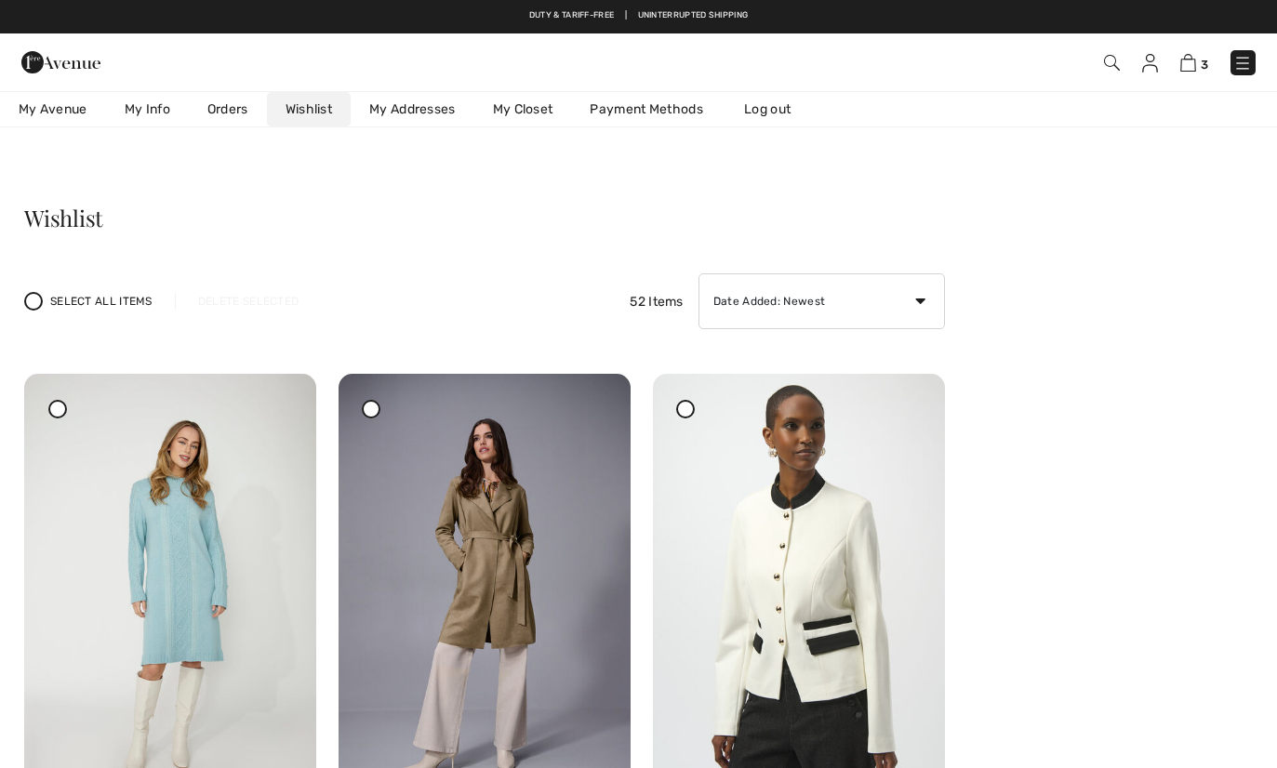
click at [1247, 71] on img at bounding box center [1242, 63] width 19 height 19
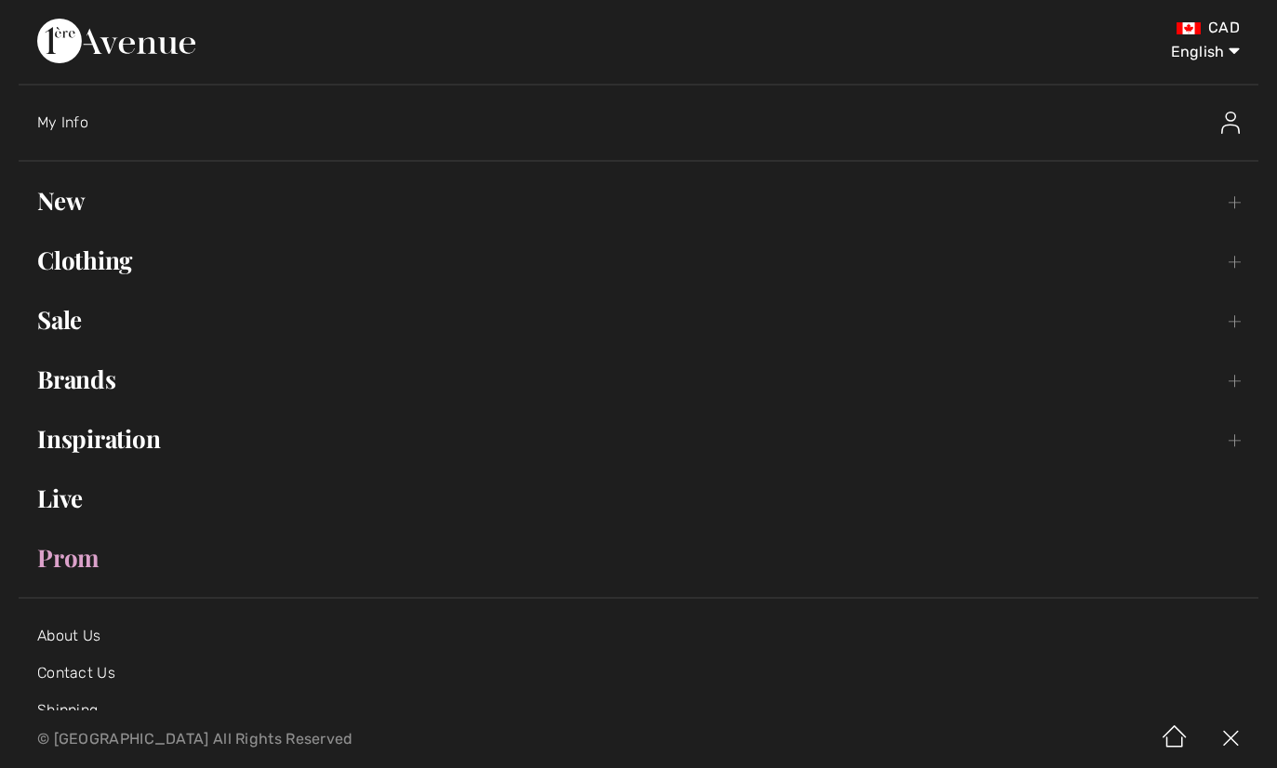
click at [71, 323] on link "Sale Toggle submenu" at bounding box center [639, 319] width 1240 height 41
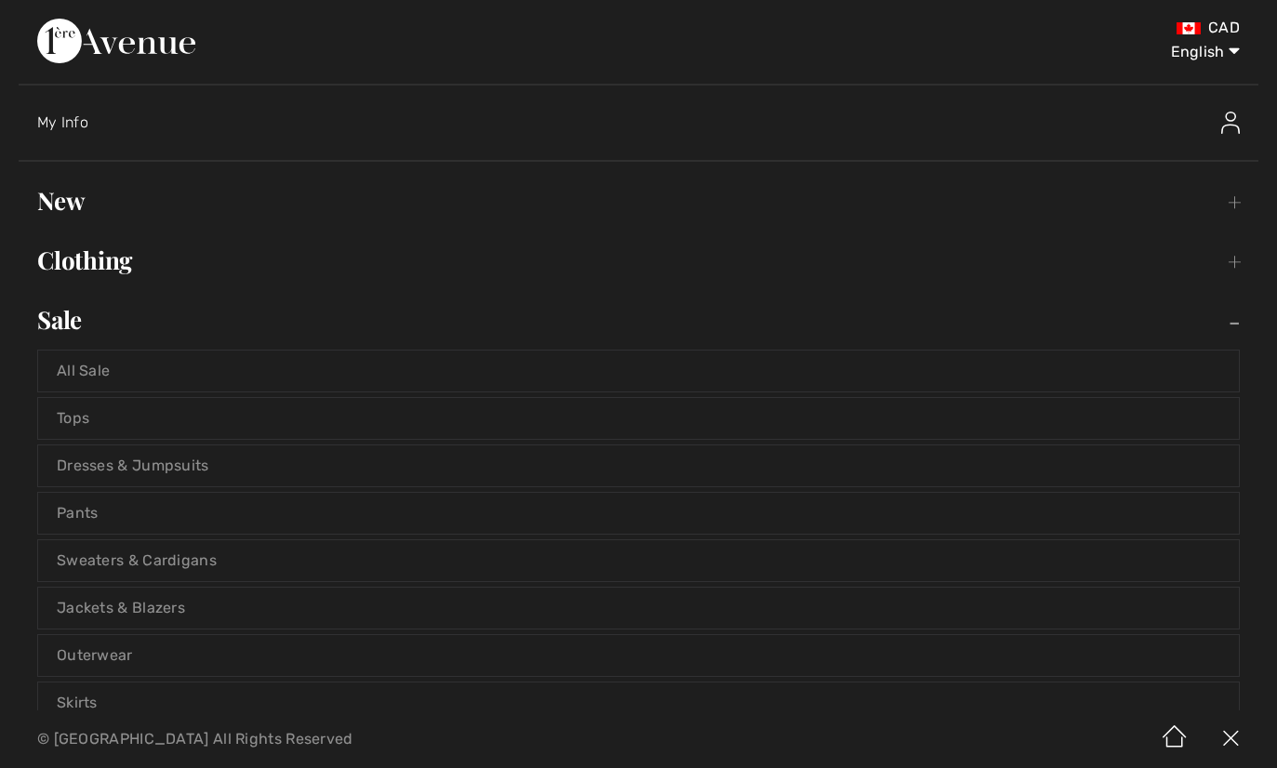
click at [72, 513] on link "Pants" at bounding box center [638, 513] width 1201 height 41
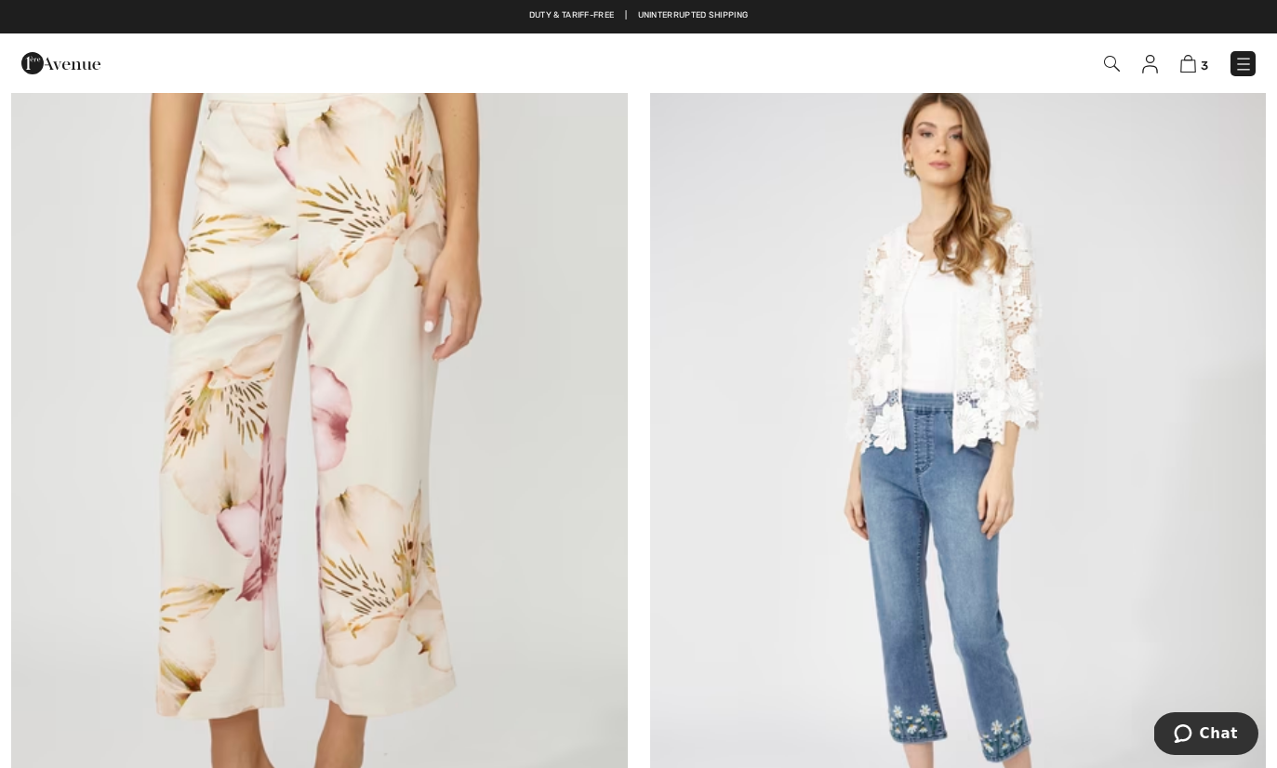
scroll to position [1102, 0]
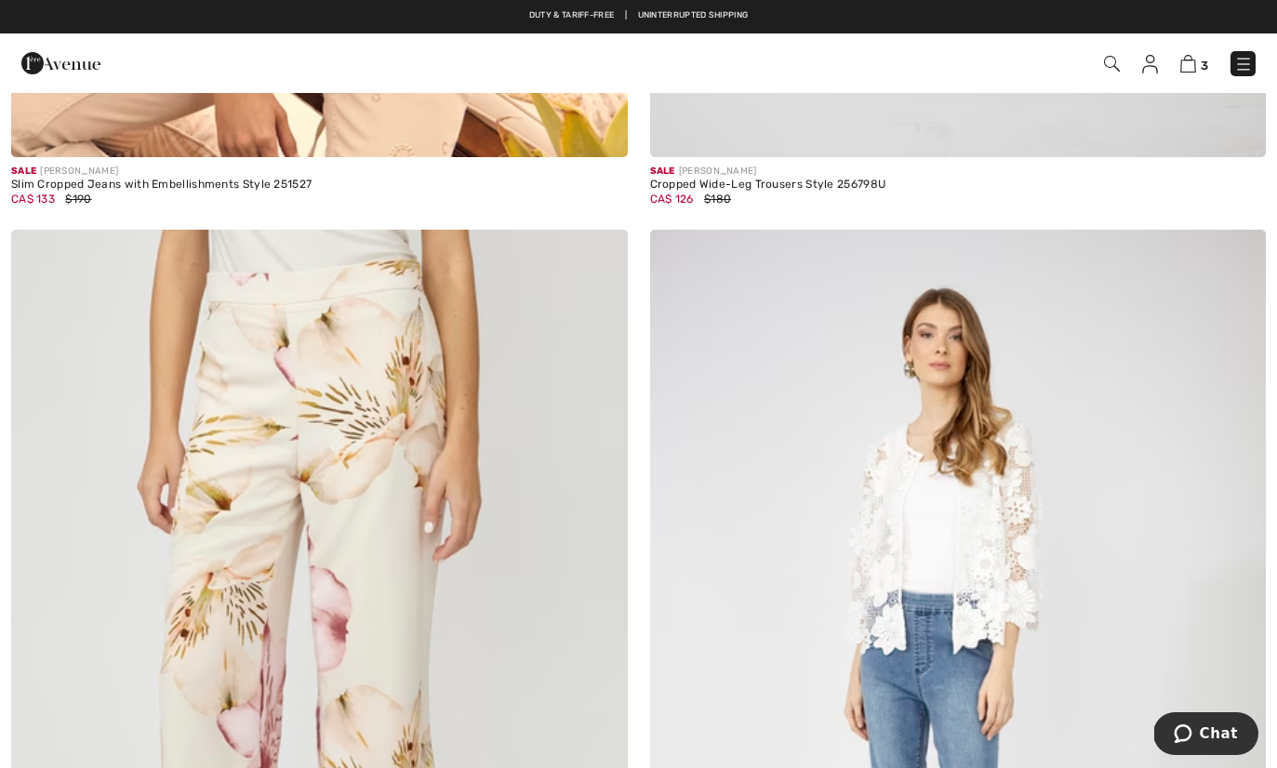
click at [1236, 62] on img at bounding box center [1243, 64] width 19 height 19
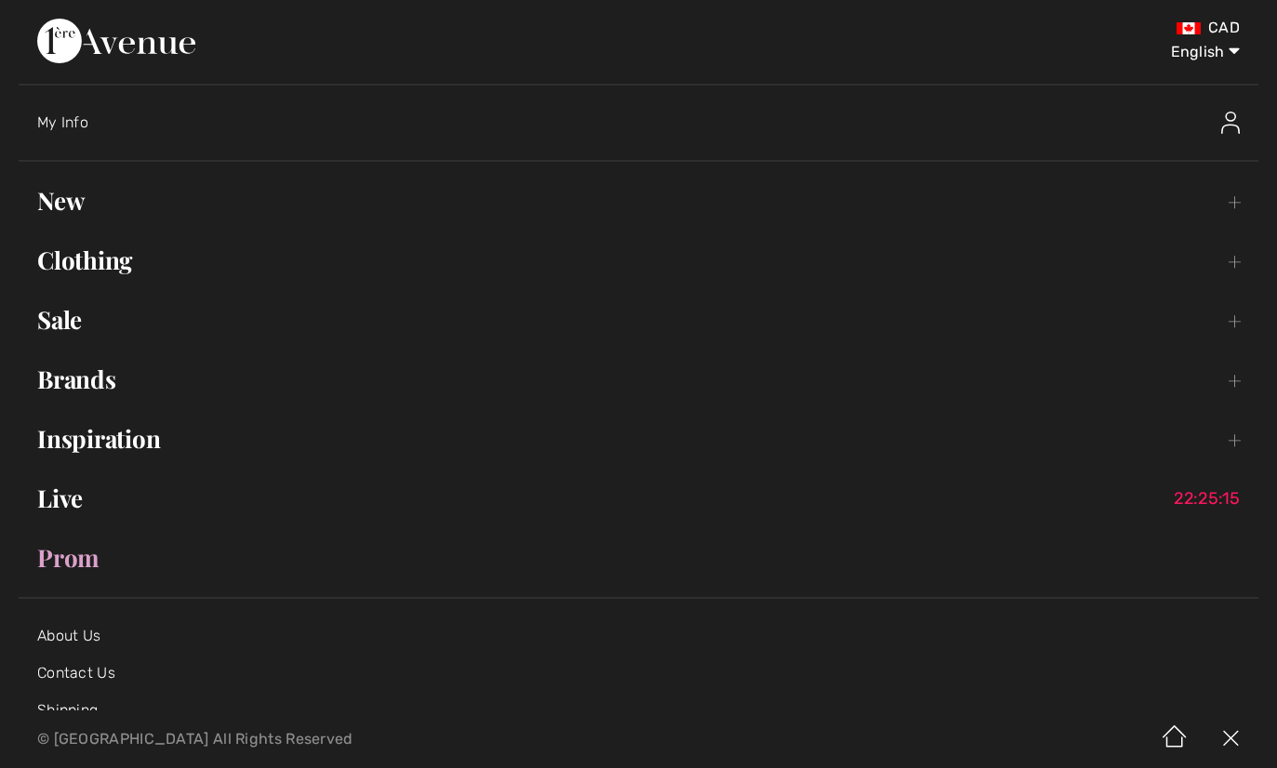
click at [1227, 124] on img at bounding box center [1230, 123] width 19 height 22
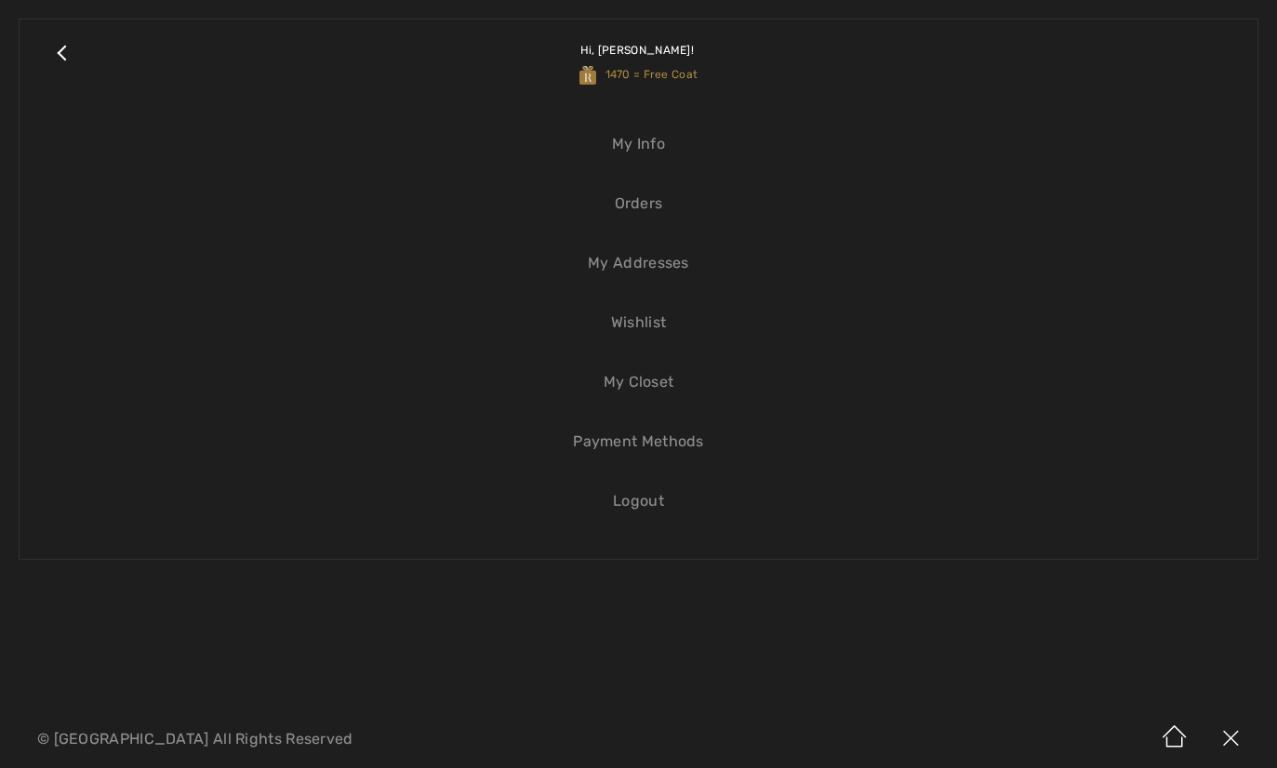
click at [628, 322] on link "Wishlist" at bounding box center [638, 322] width 1201 height 41
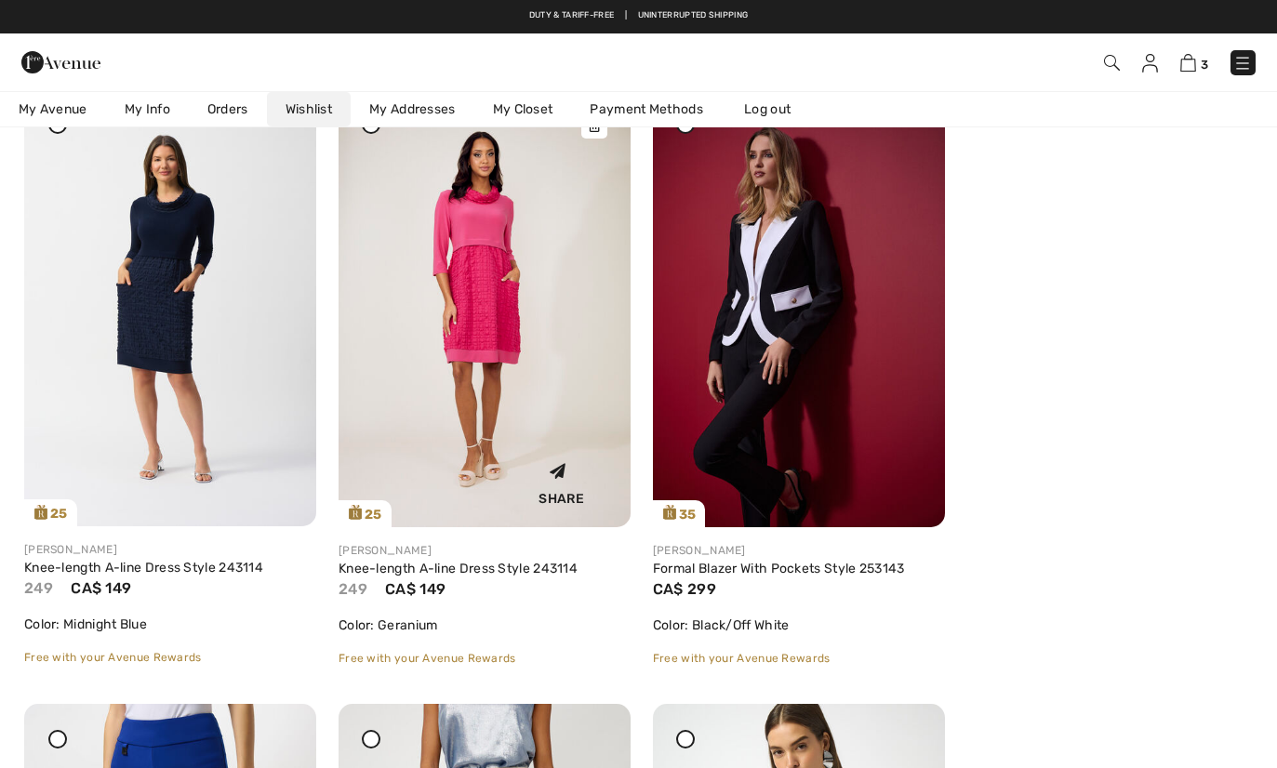
scroll to position [654, 0]
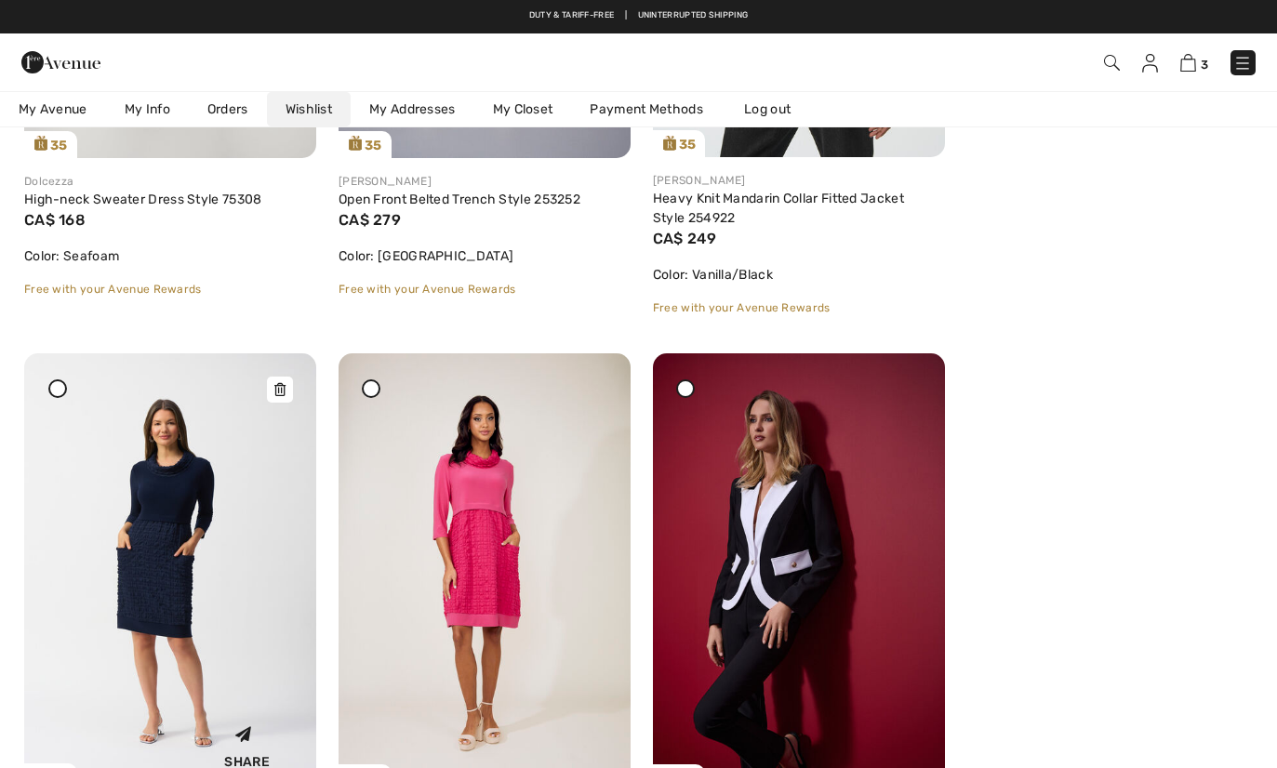
click at [158, 524] on img at bounding box center [170, 571] width 292 height 437
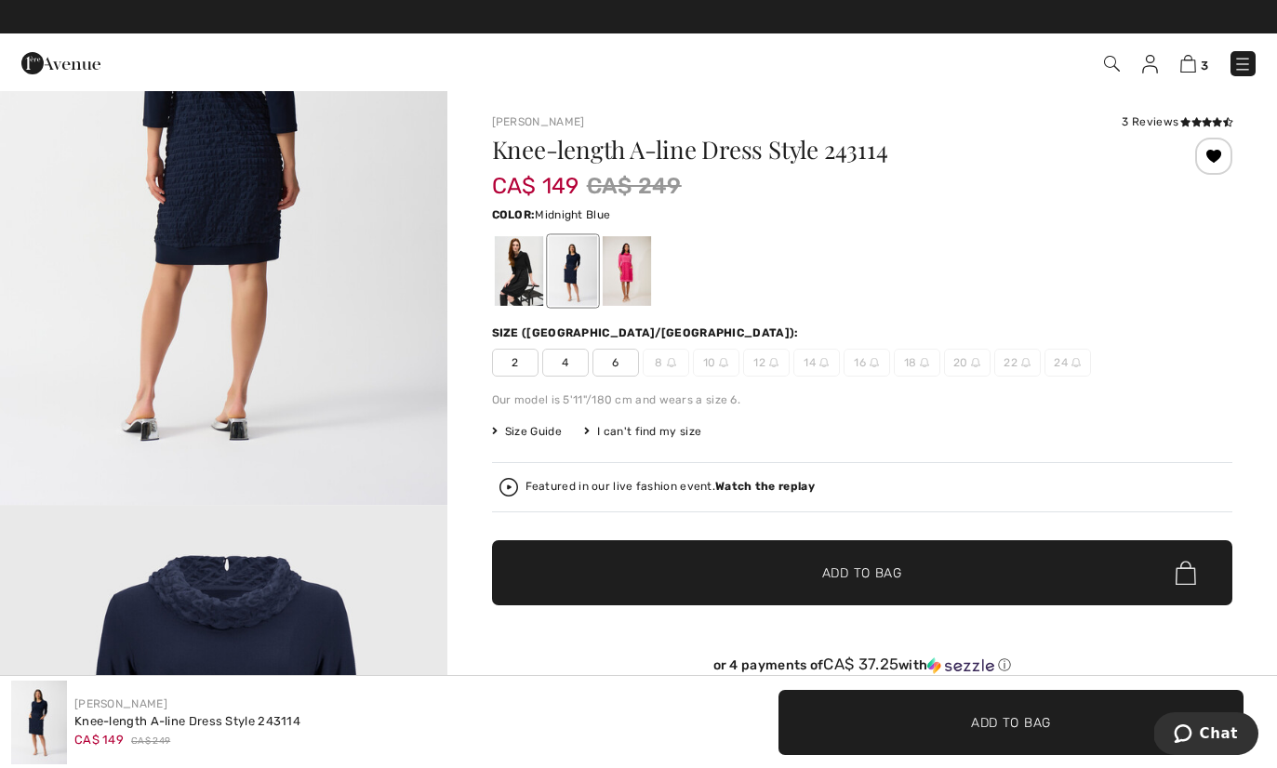
scroll to position [3068, 0]
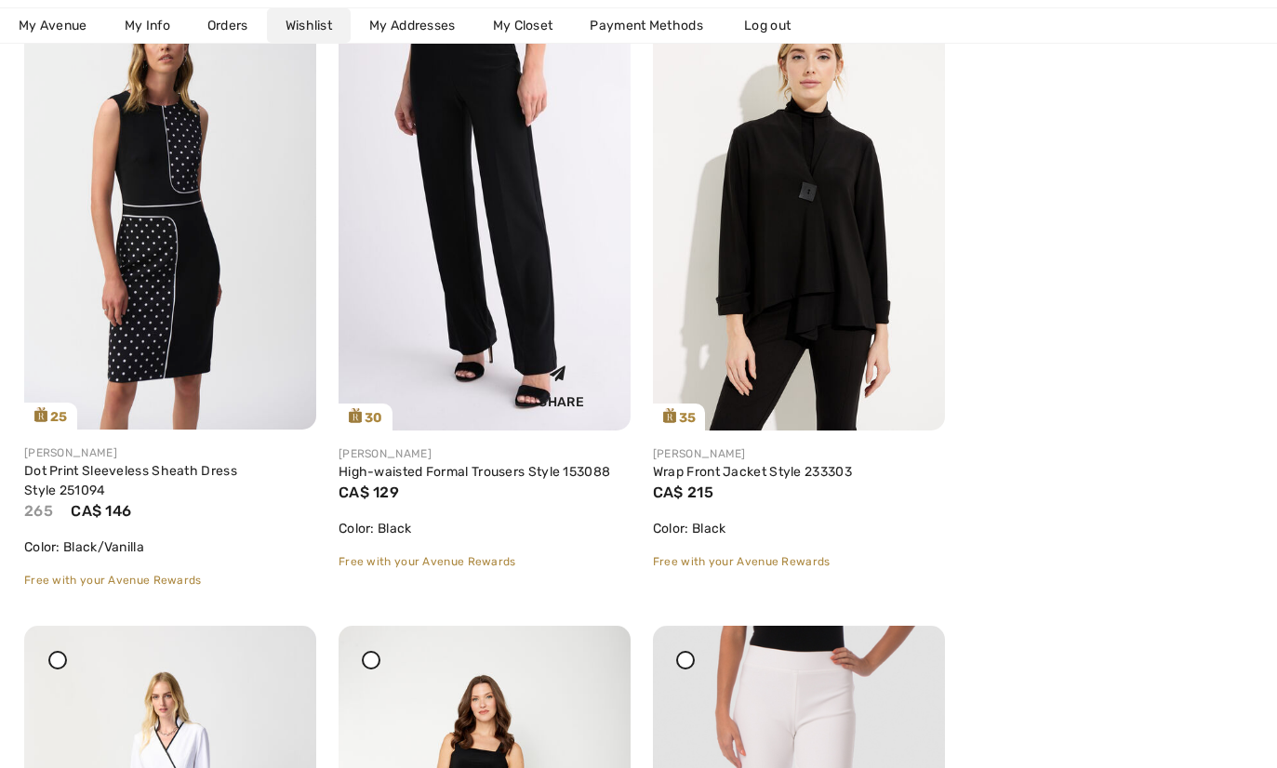
scroll to position [6023, 0]
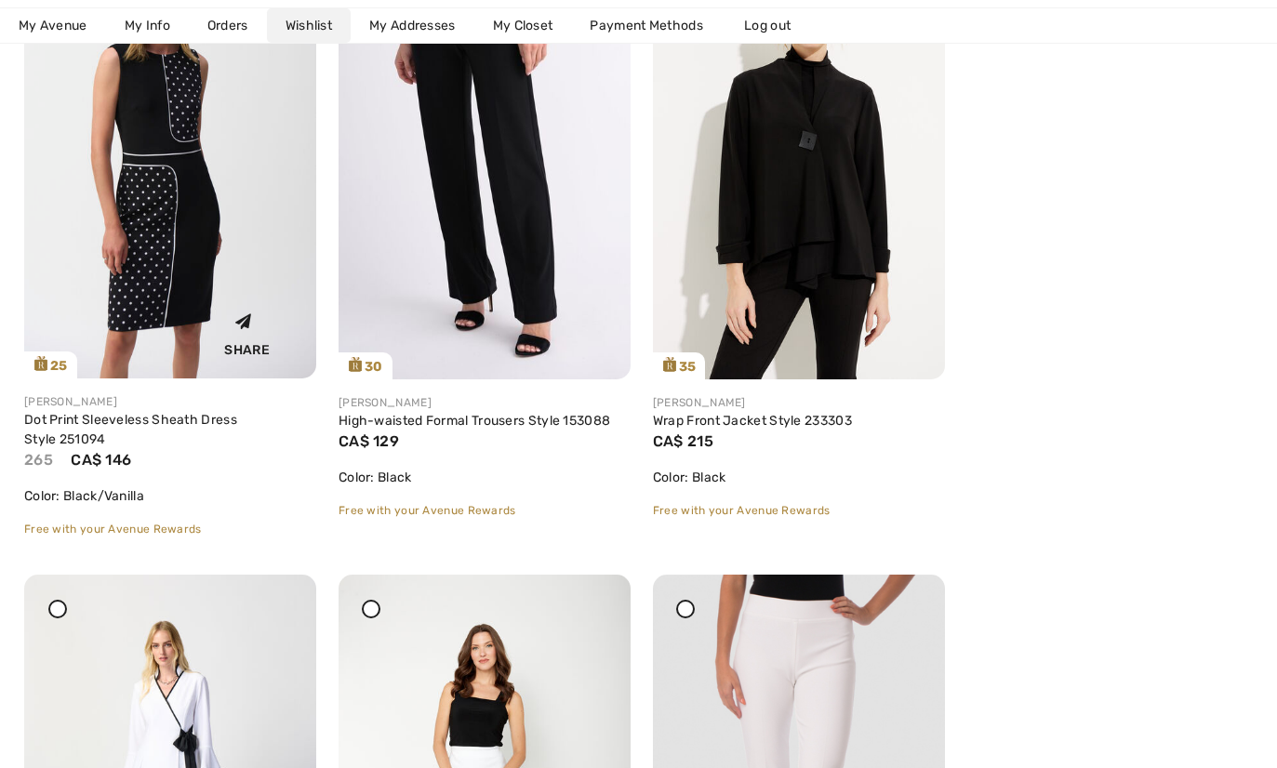
click at [168, 256] on img at bounding box center [170, 159] width 292 height 437
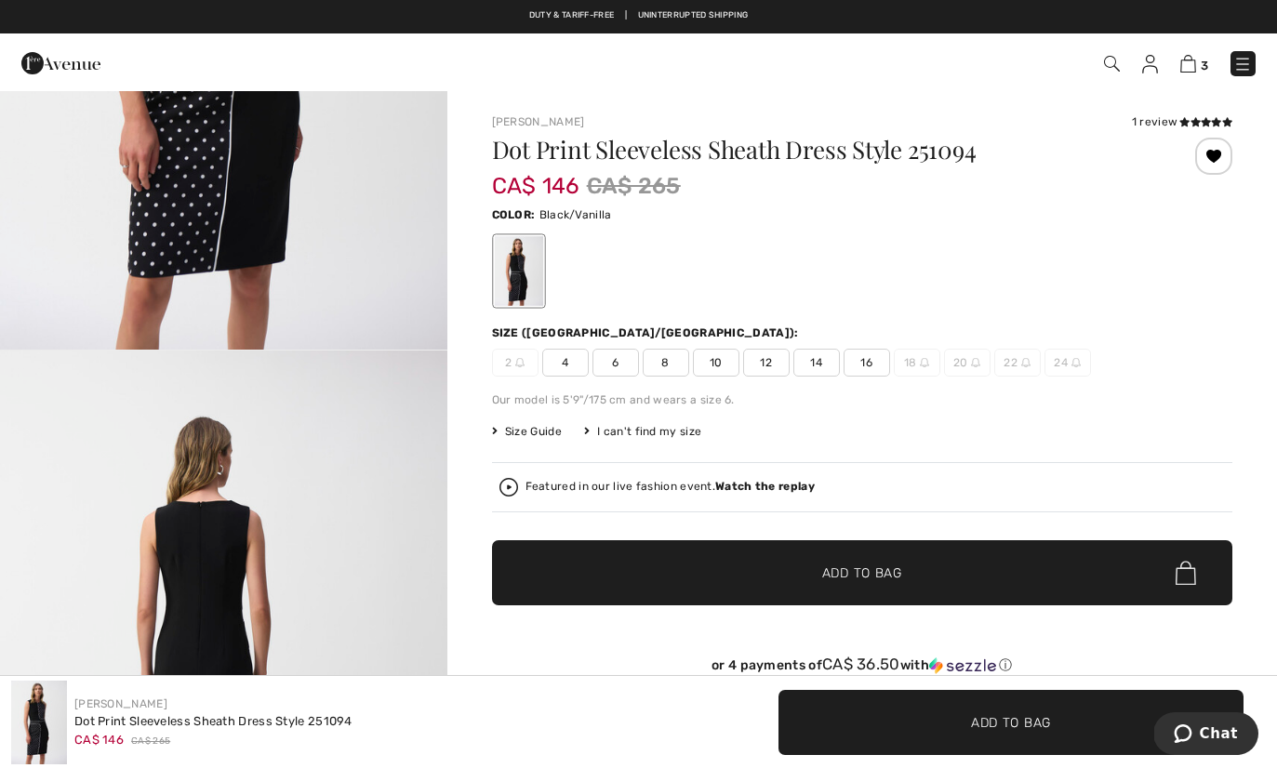
scroll to position [394, 0]
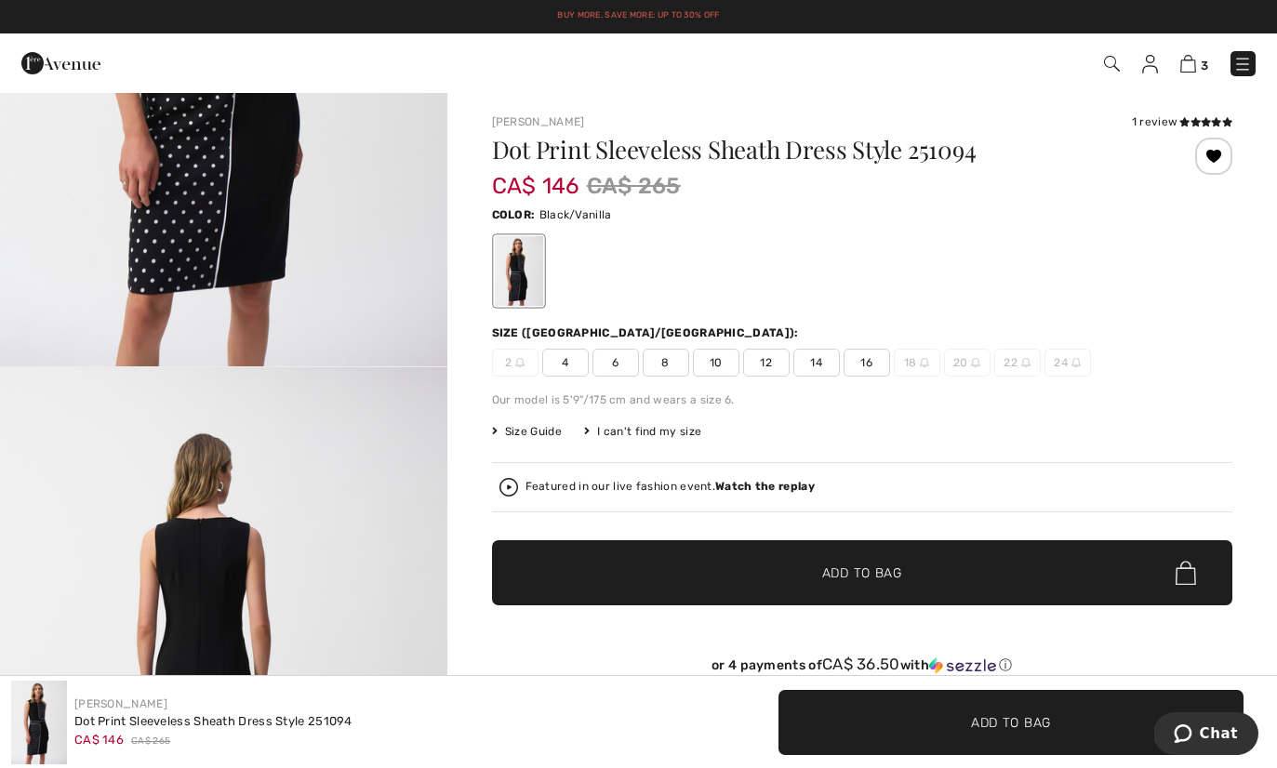
click at [718, 359] on span "10" at bounding box center [716, 363] width 47 height 28
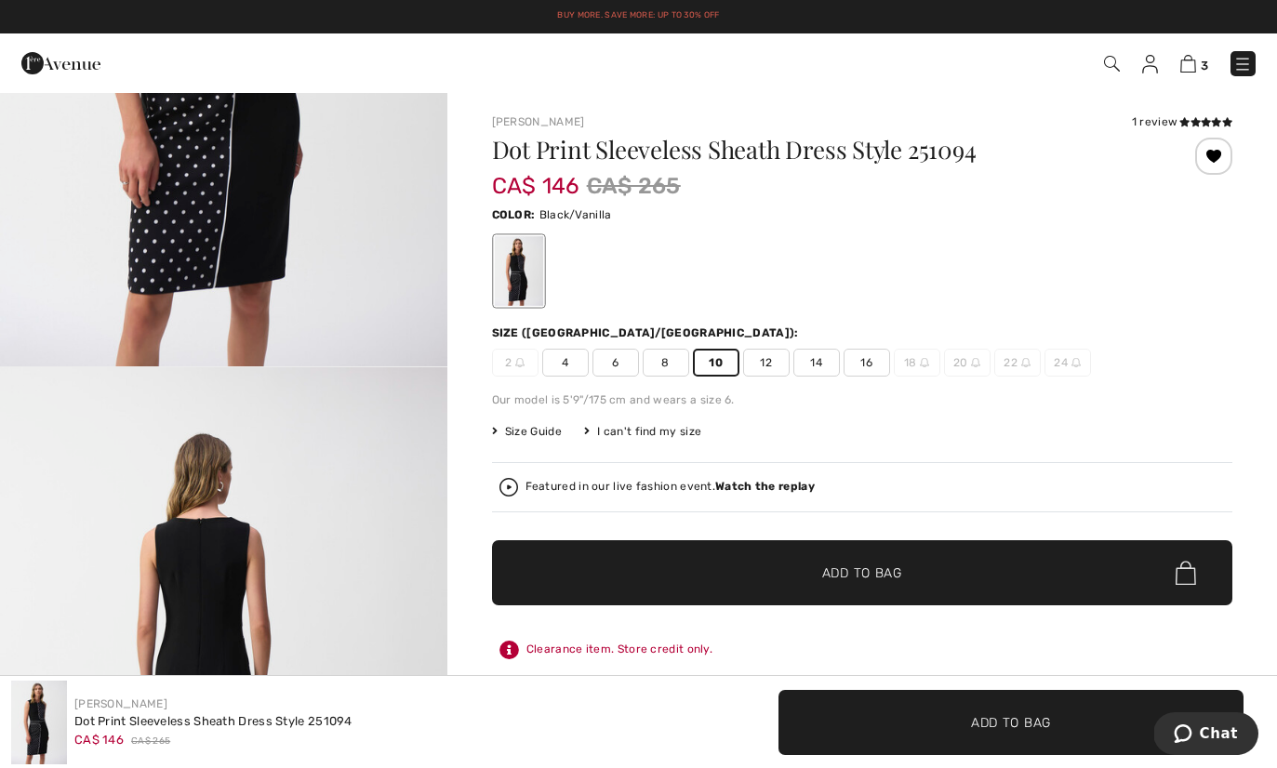
click at [659, 568] on span "✔ Added to Bag Add to Bag" at bounding box center [862, 572] width 740 height 65
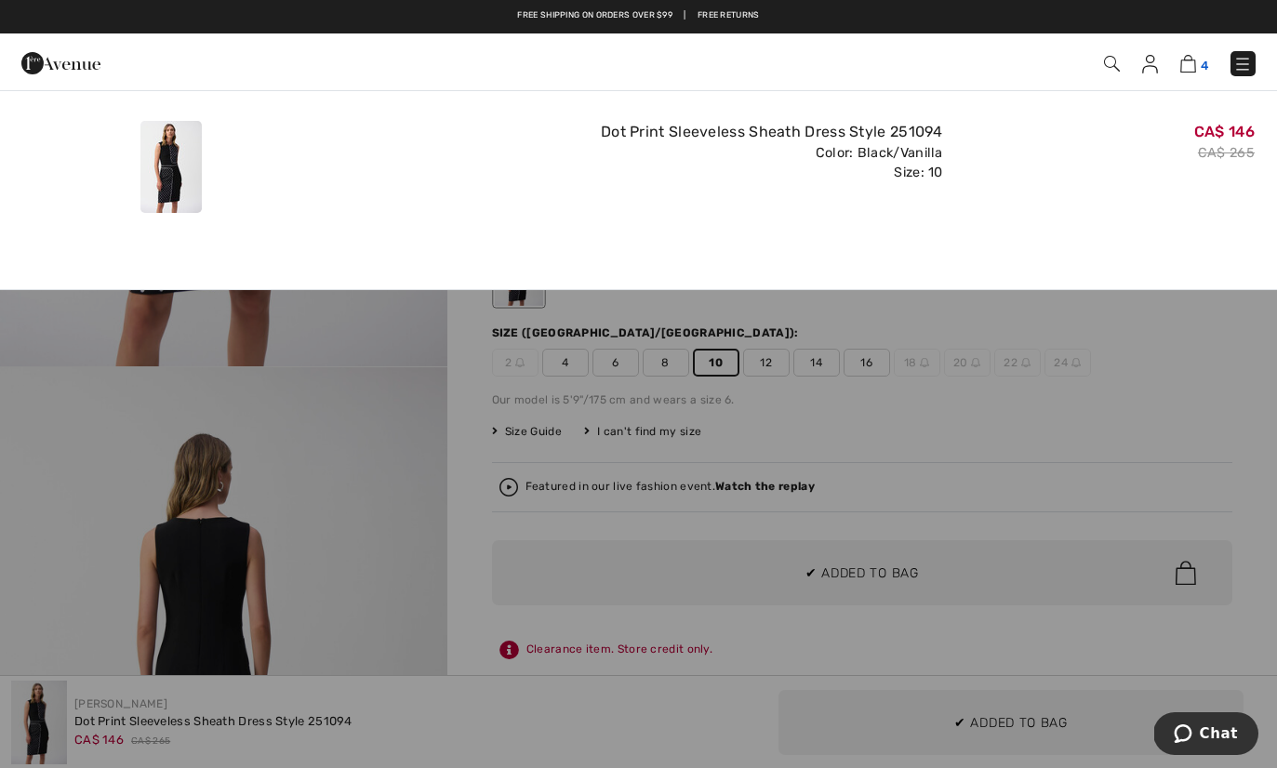
click at [1191, 66] on img at bounding box center [1188, 64] width 16 height 18
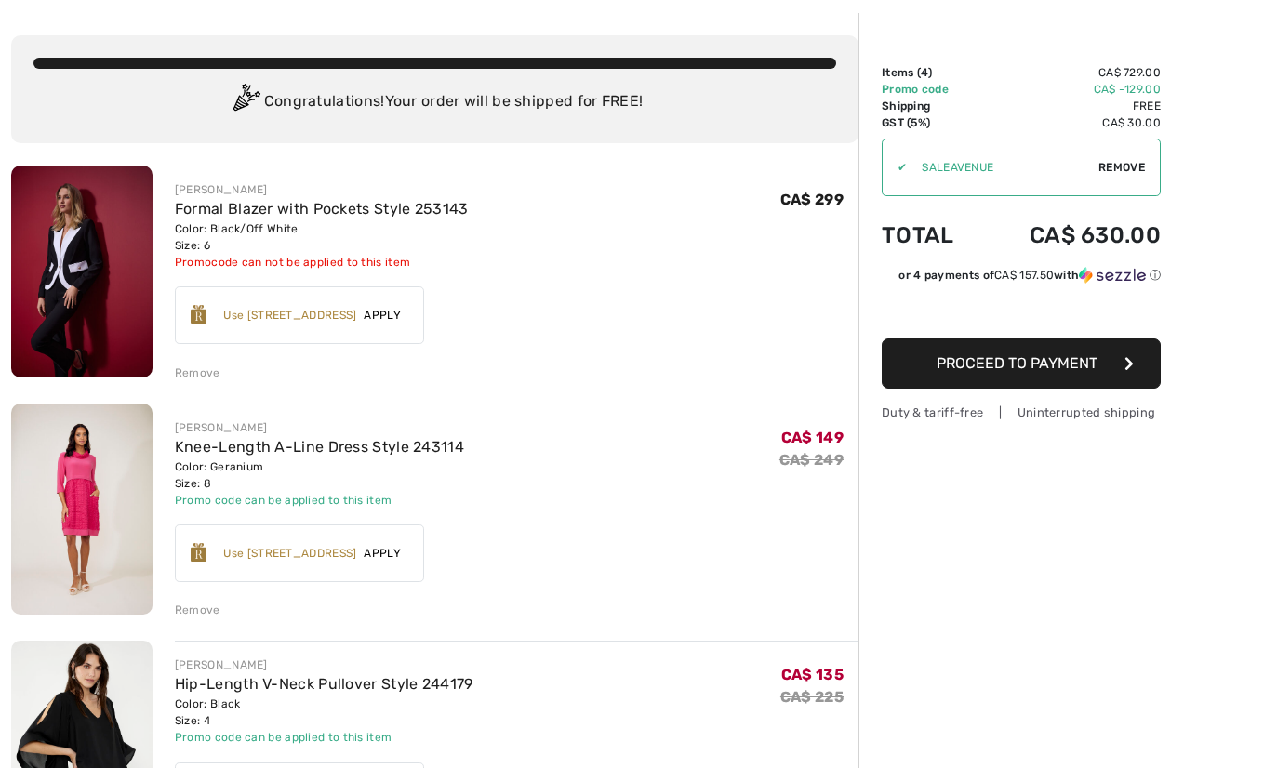
scroll to position [85, 0]
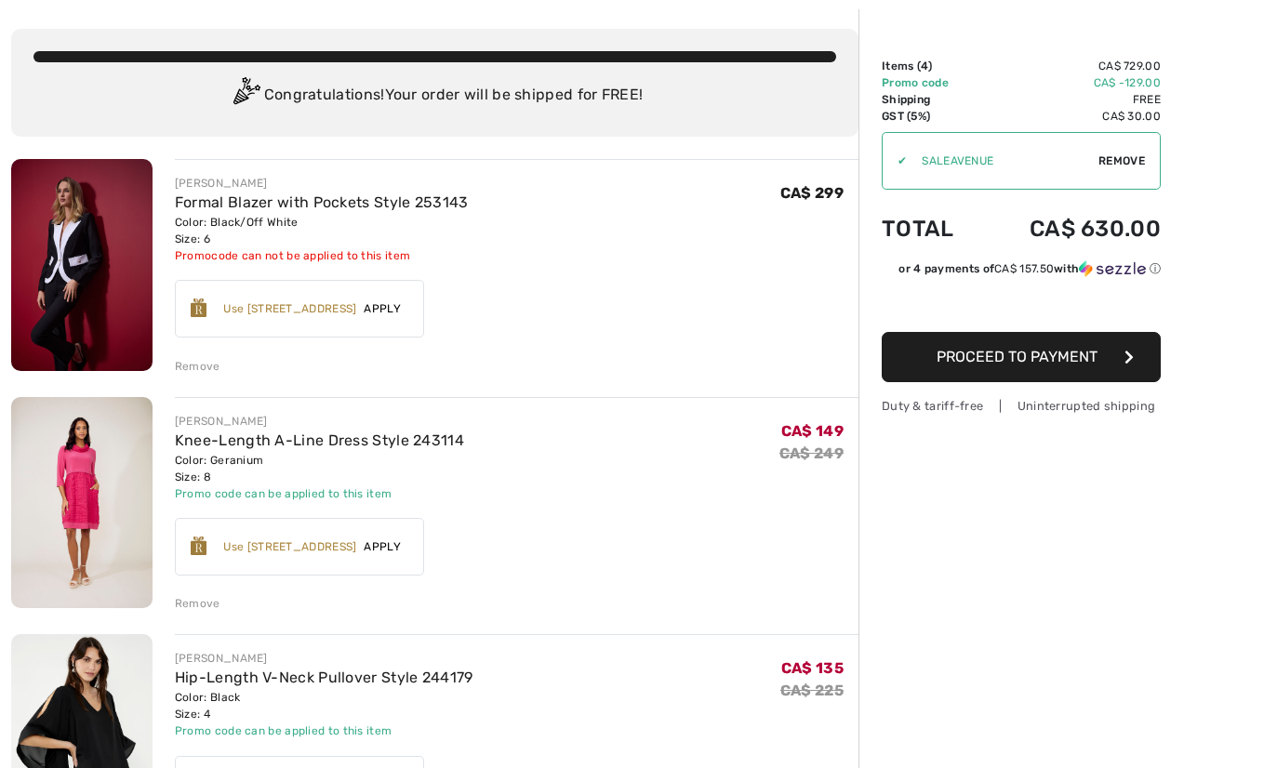
click at [393, 309] on span "Apply" at bounding box center [382, 308] width 52 height 17
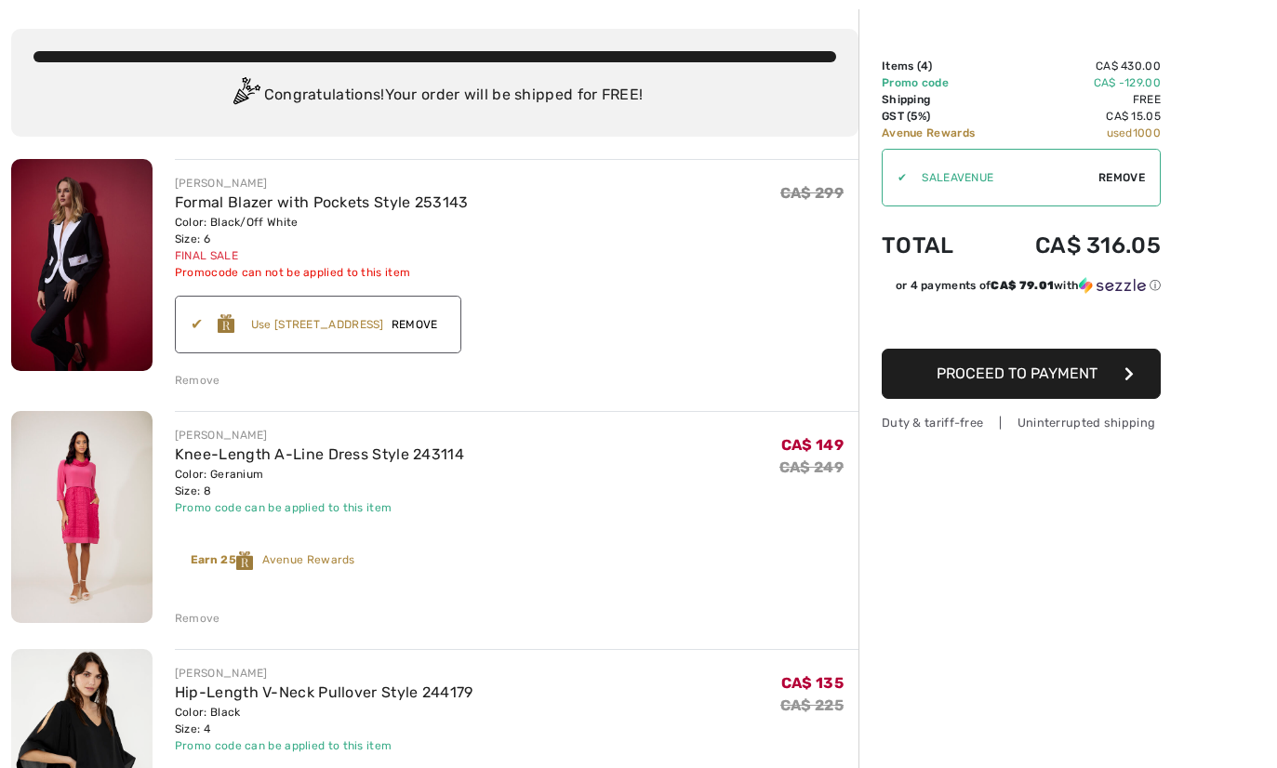
click at [438, 326] on span "Remove" at bounding box center [414, 324] width 61 height 17
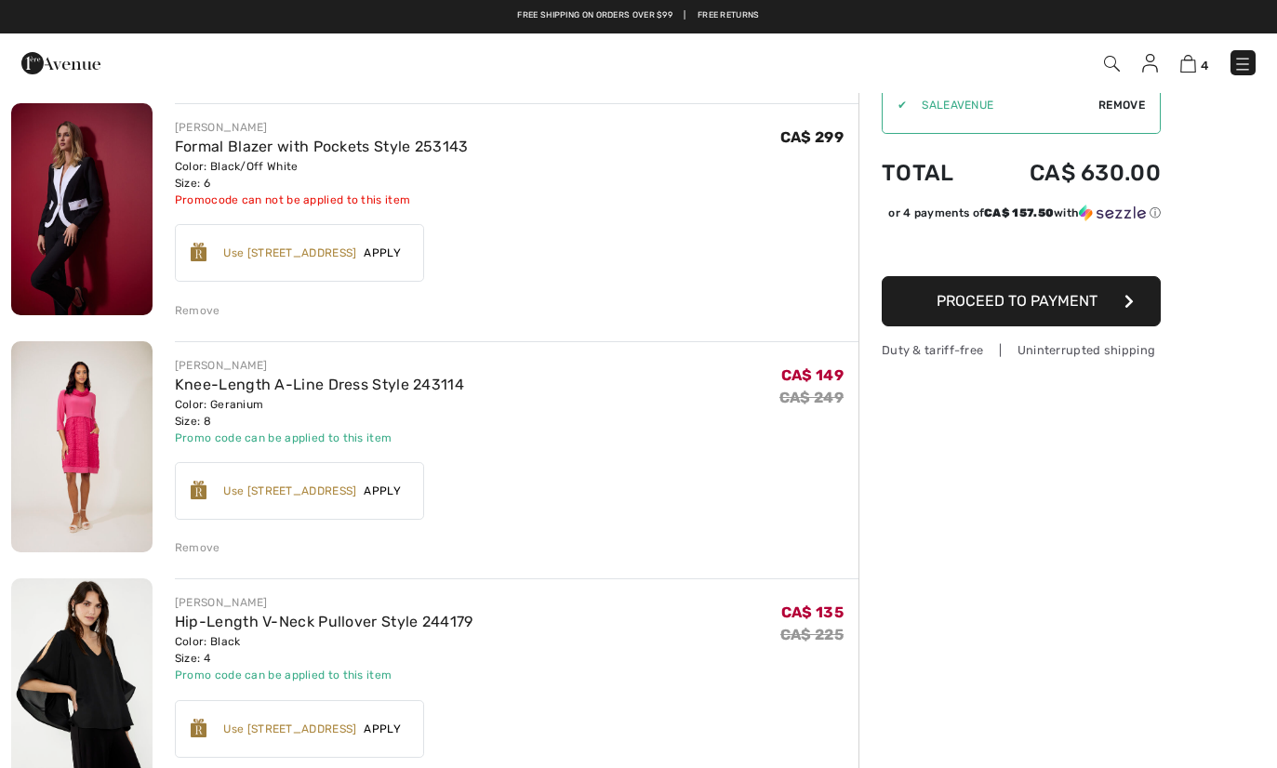
scroll to position [0, 0]
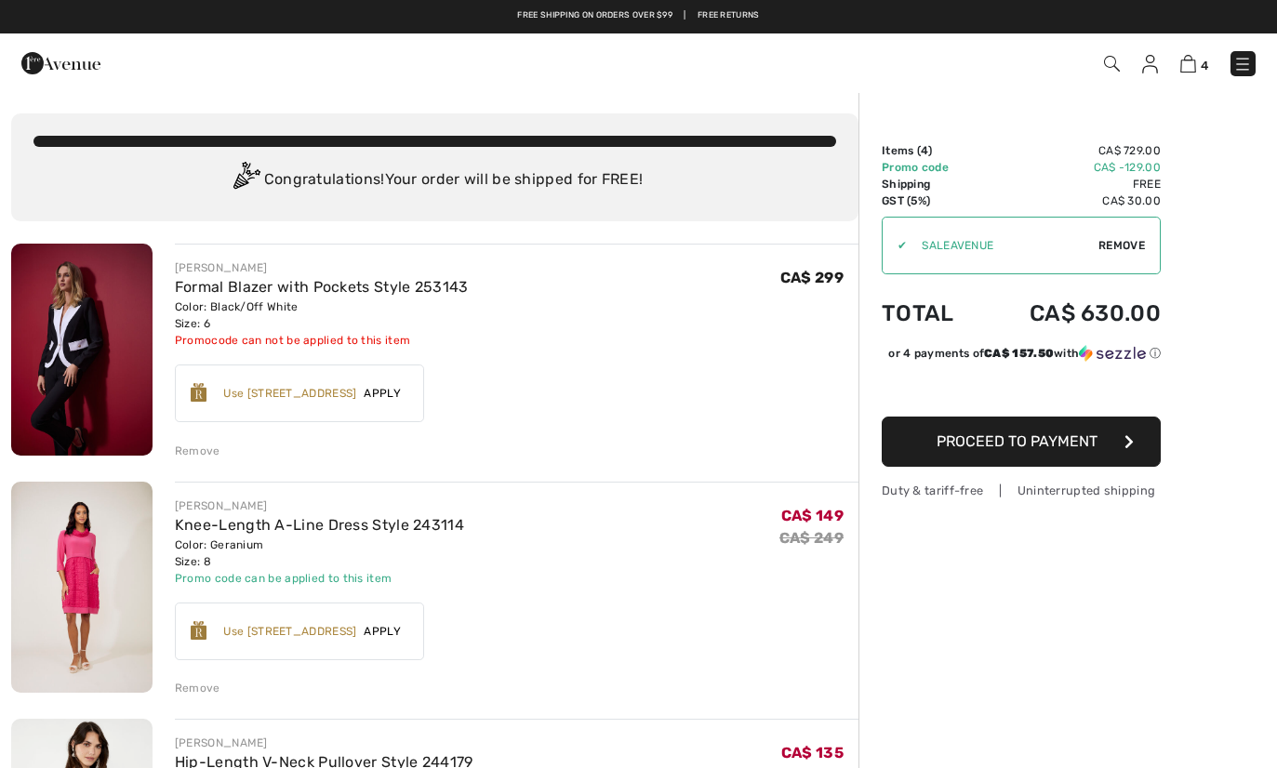
click at [1151, 68] on img at bounding box center [1150, 64] width 16 height 19
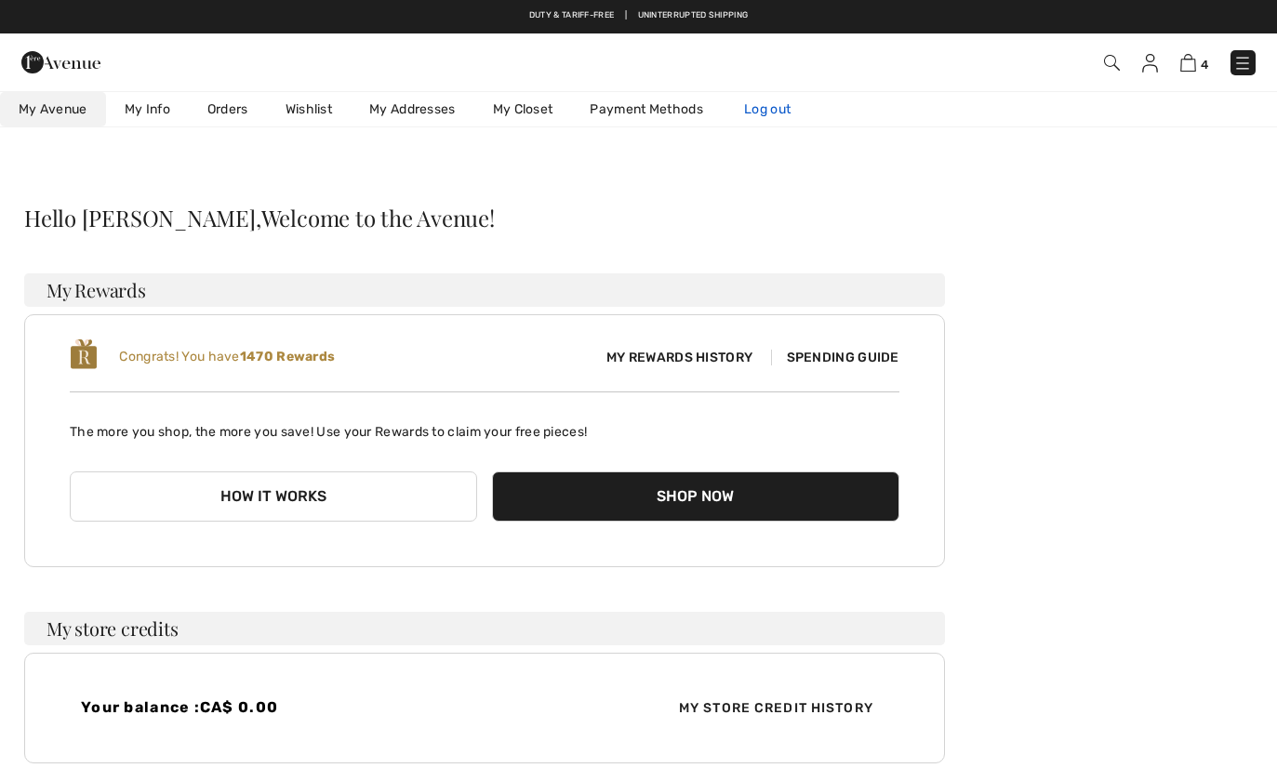
click at [788, 108] on link "Log out" at bounding box center [776, 109] width 102 height 34
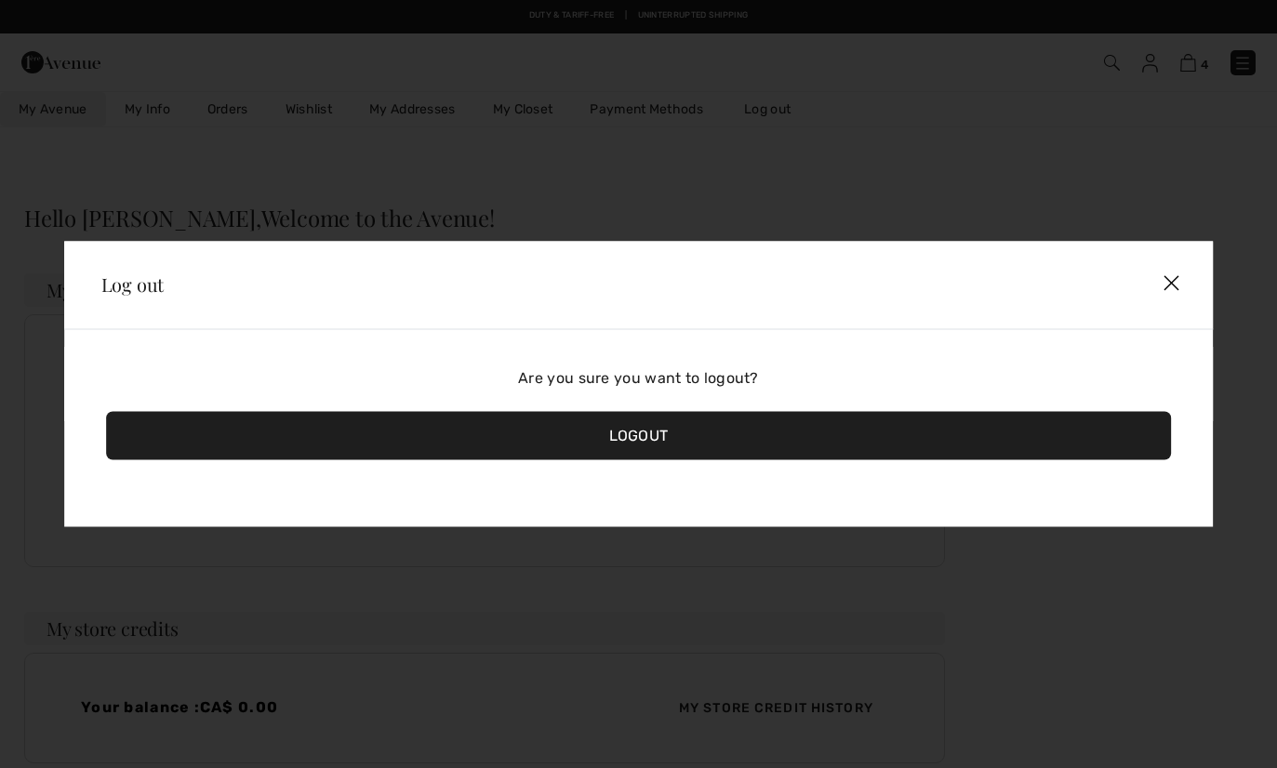
click at [611, 443] on div "Logout" at bounding box center [639, 436] width 1066 height 48
